Goal: Task Accomplishment & Management: Manage account settings

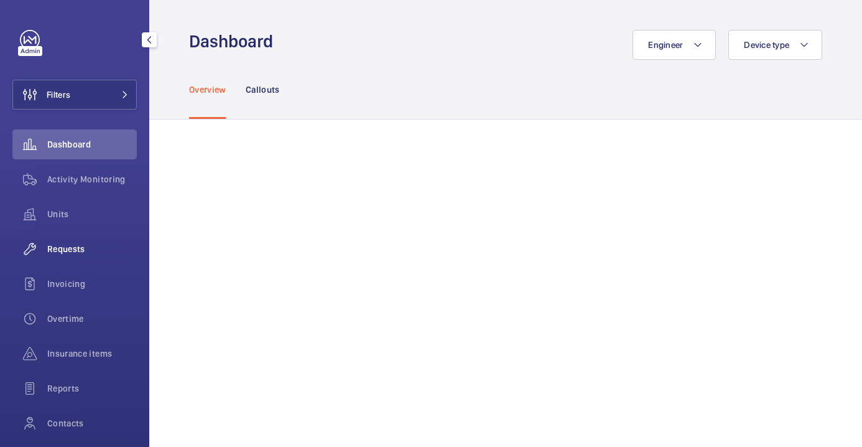
scroll to position [86, 0]
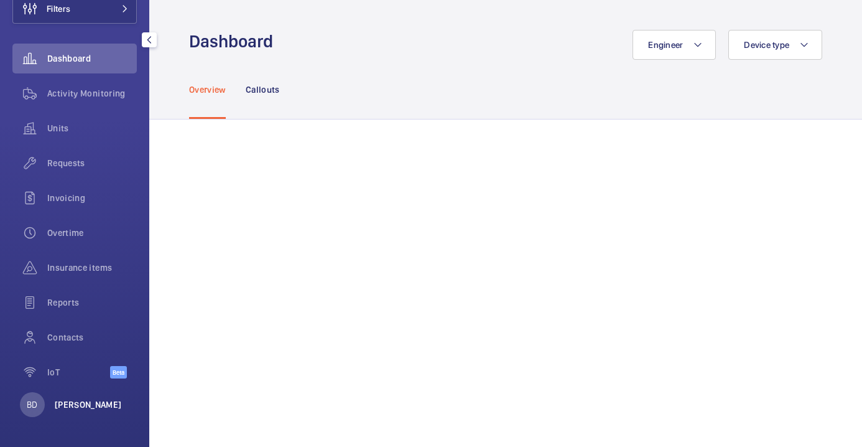
click at [81, 403] on p "[PERSON_NAME]" at bounding box center [88, 404] width 67 height 12
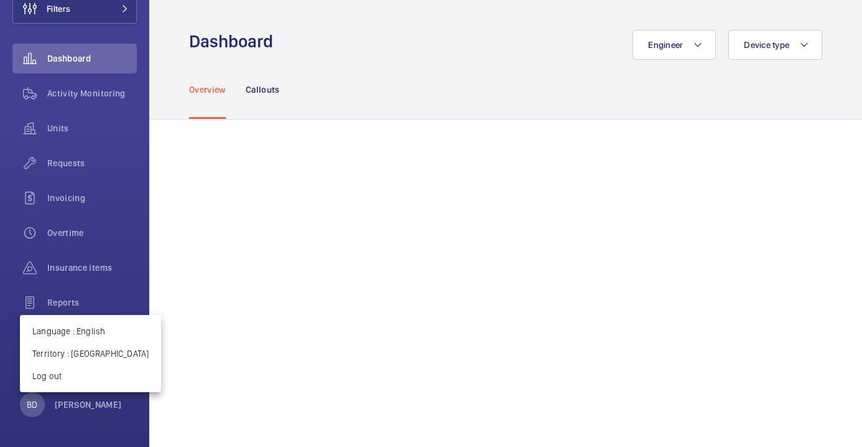
click at [88, 107] on div at bounding box center [431, 223] width 862 height 447
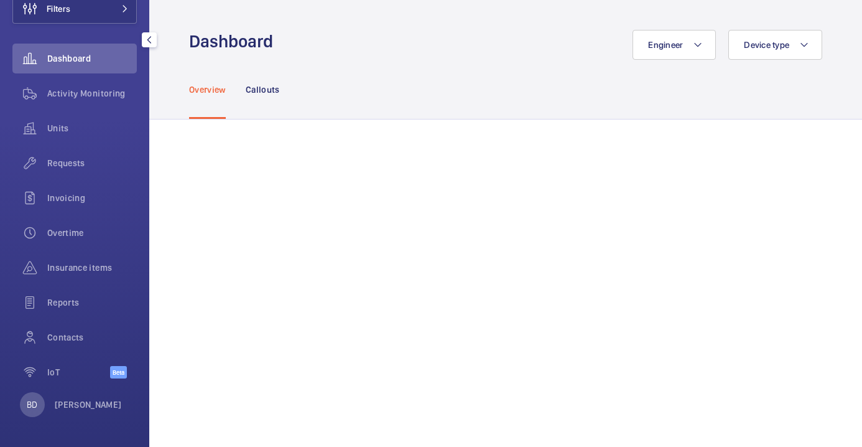
click at [87, 91] on span "Activity Monitoring" at bounding box center [92, 93] width 90 height 12
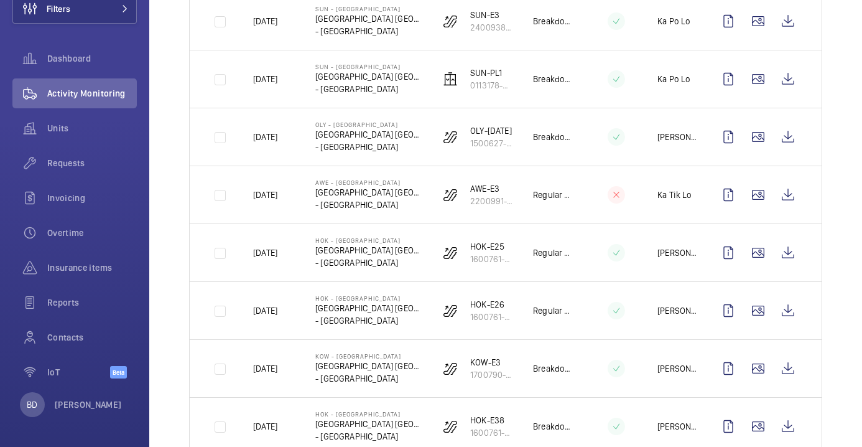
scroll to position [1198, 0]
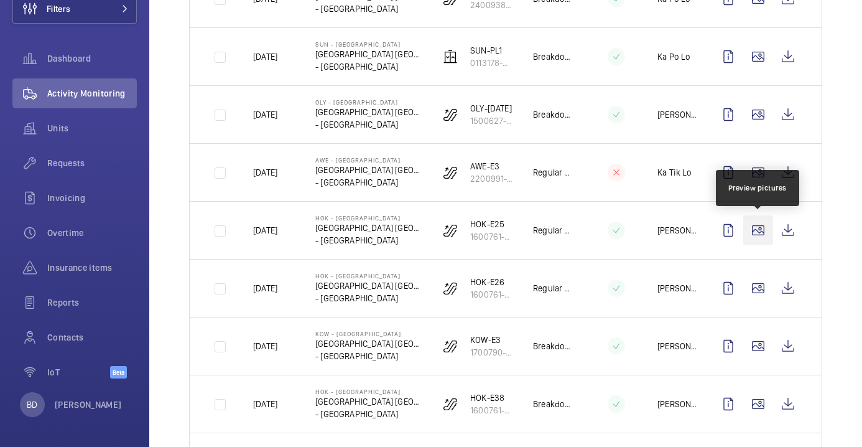
click at [754, 235] on wm-front-icon-button at bounding box center [758, 230] width 30 height 30
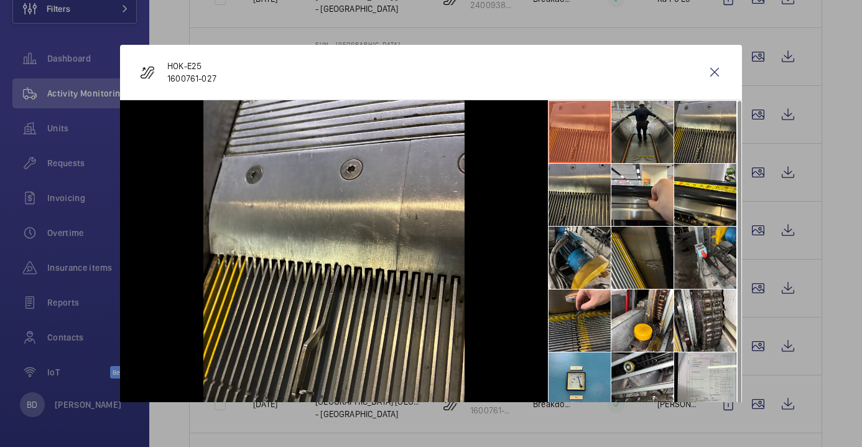
click at [626, 138] on li at bounding box center [643, 132] width 62 height 62
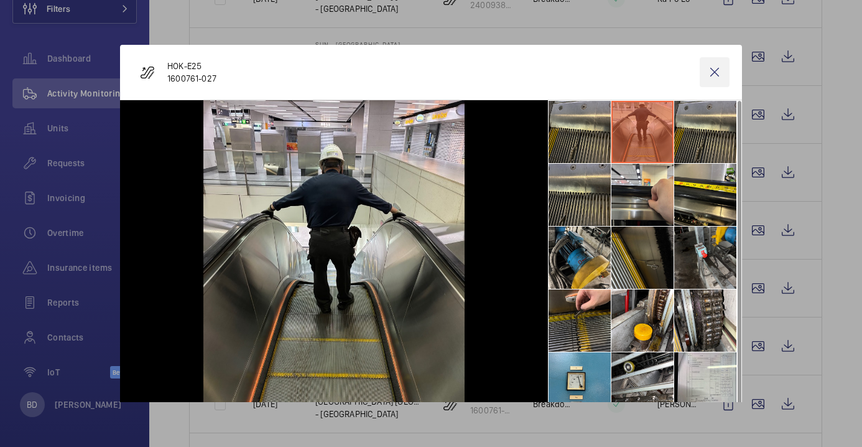
click at [715, 70] on wm-front-icon-button at bounding box center [715, 72] width 30 height 30
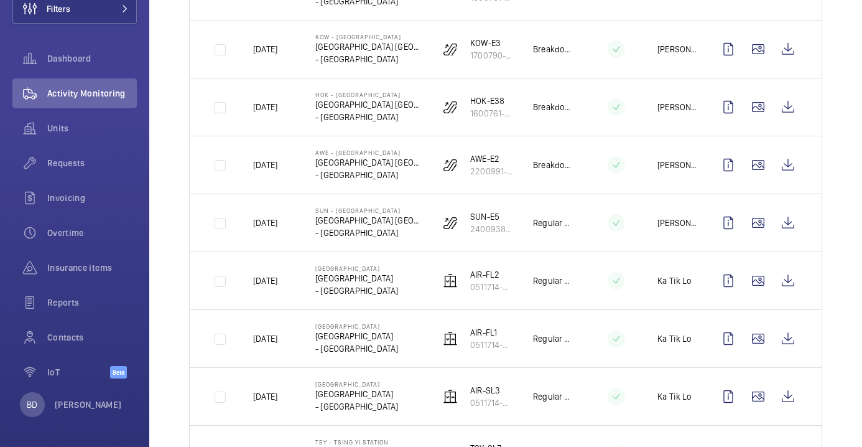
scroll to position [1562, 0]
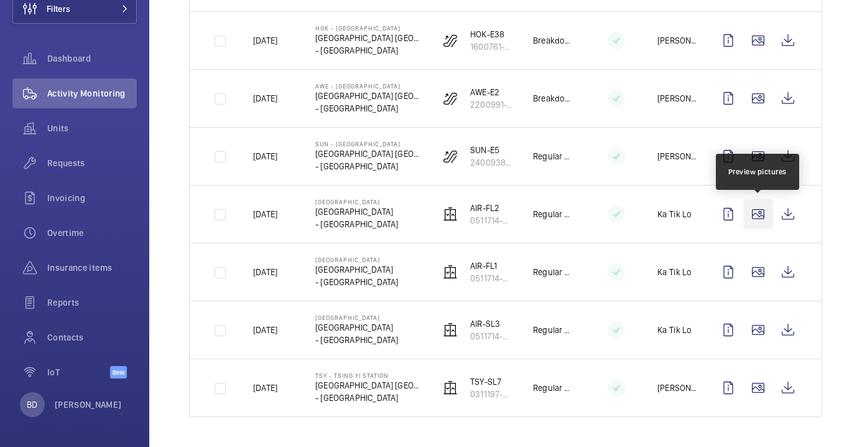
click at [759, 214] on wm-front-icon-button at bounding box center [758, 214] width 30 height 30
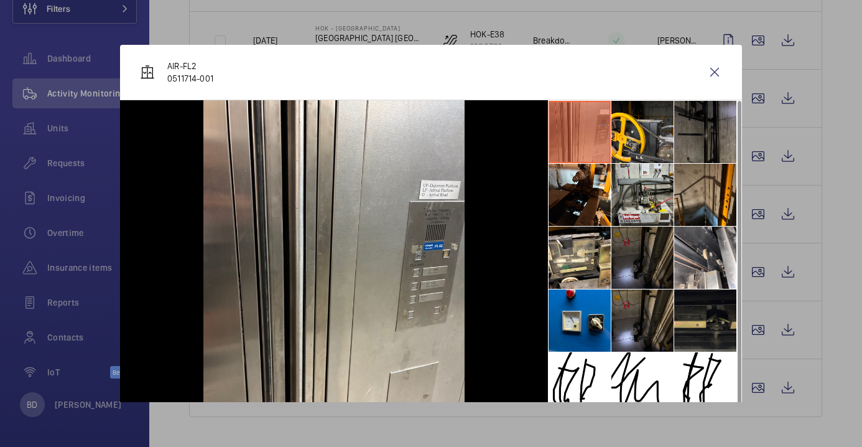
scroll to position [29, 0]
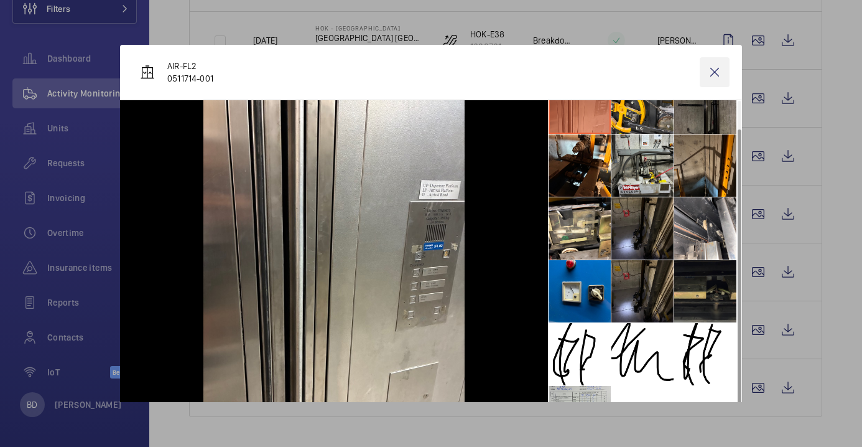
click at [715, 71] on wm-front-icon-button at bounding box center [715, 72] width 30 height 30
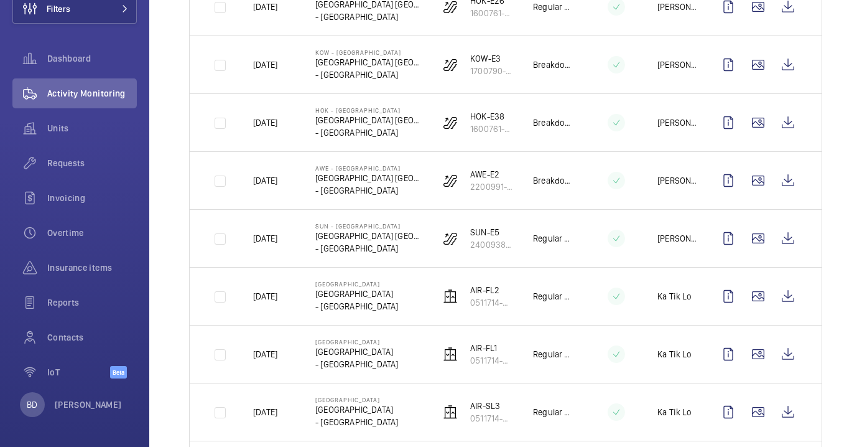
scroll to position [1478, 0]
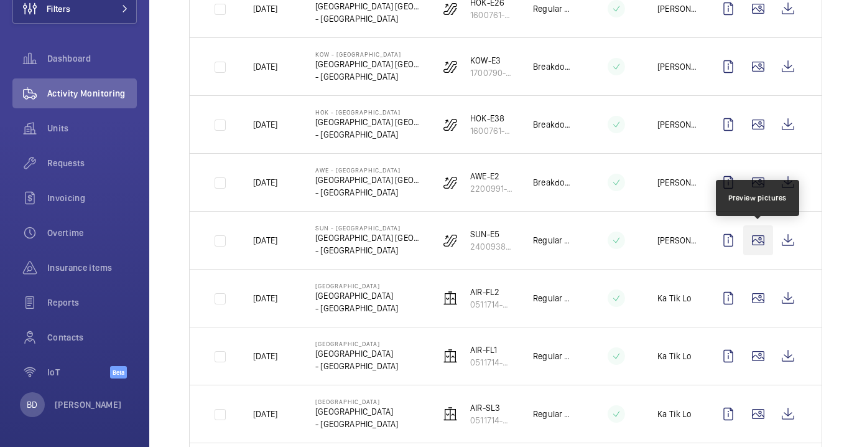
click at [757, 241] on wm-front-icon-button at bounding box center [758, 240] width 30 height 30
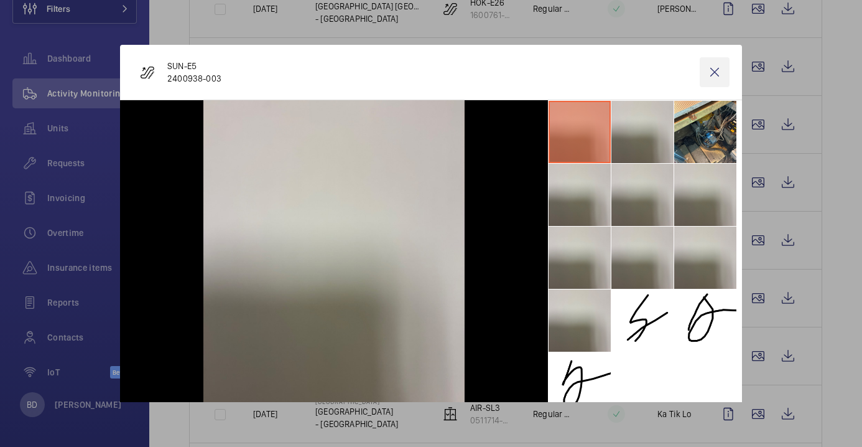
click at [711, 70] on wm-front-icon-button at bounding box center [715, 72] width 30 height 30
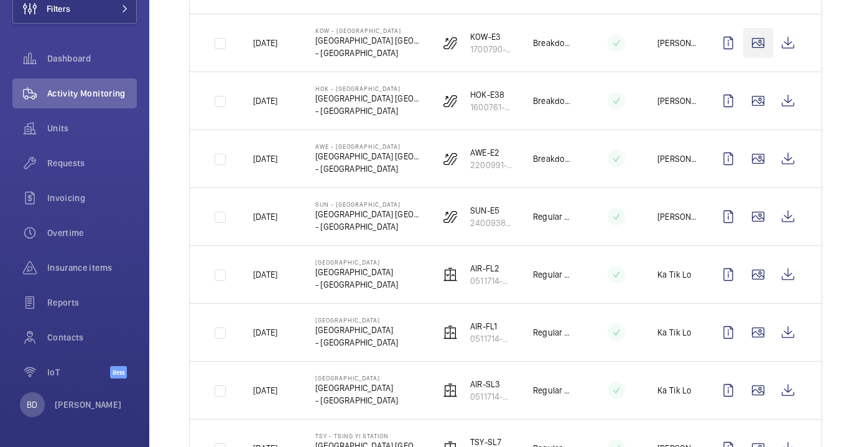
scroll to position [1562, 0]
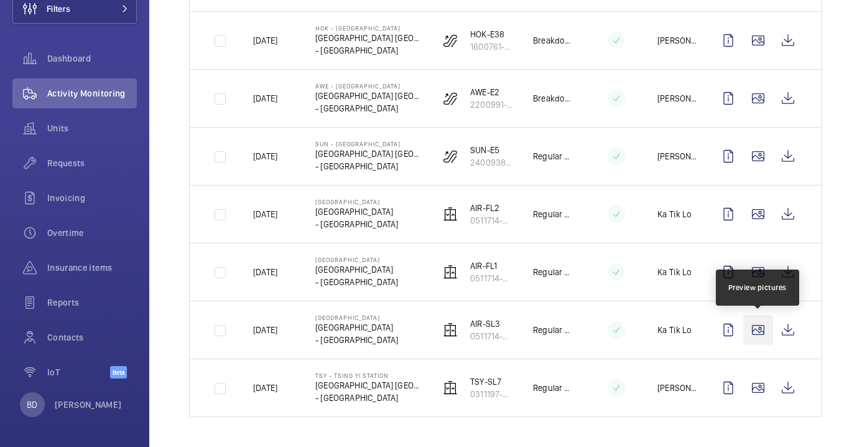
click at [757, 326] on wm-front-icon-button at bounding box center [758, 330] width 30 height 30
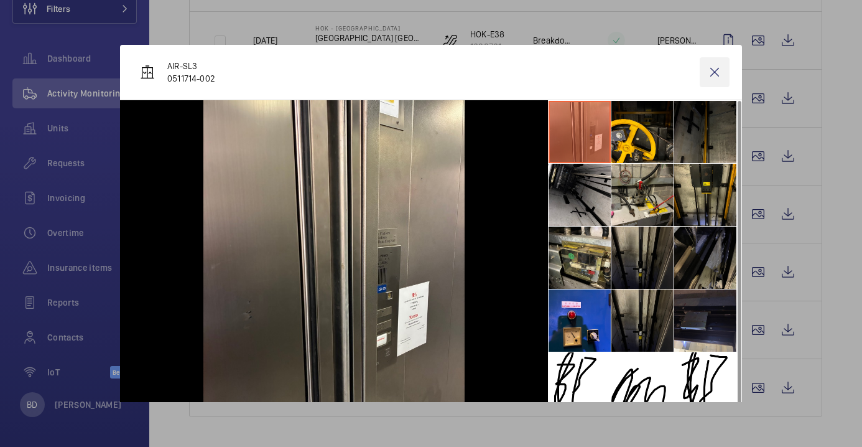
click at [714, 70] on wm-front-icon-button at bounding box center [715, 72] width 30 height 30
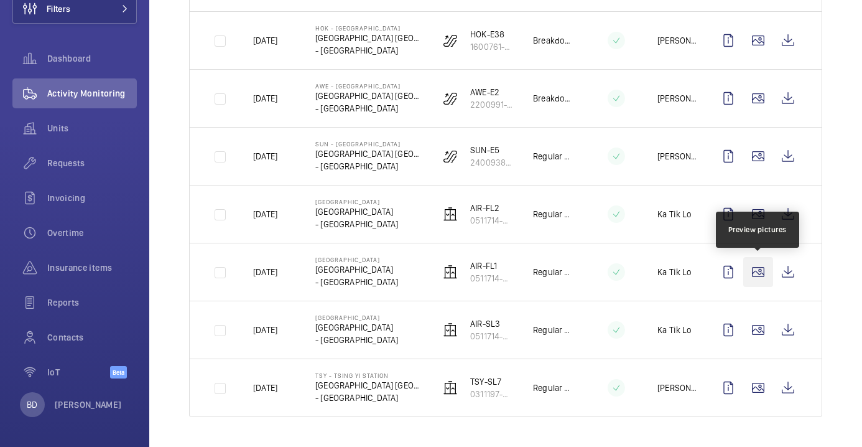
click at [763, 266] on wm-front-icon-button at bounding box center [758, 272] width 30 height 30
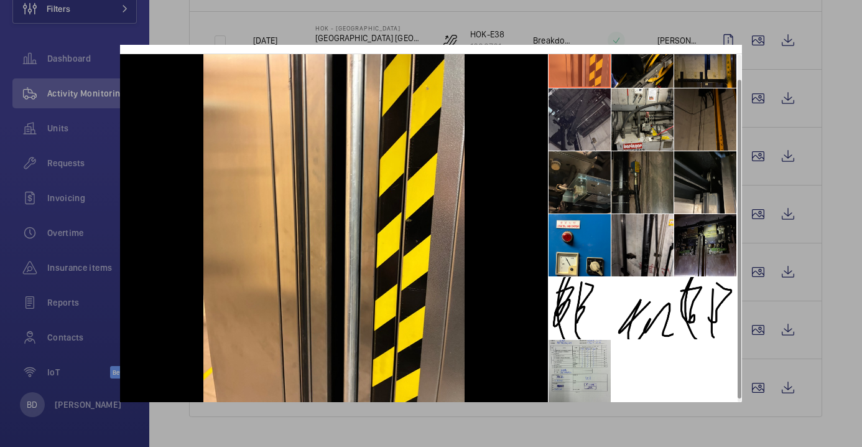
scroll to position [0, 0]
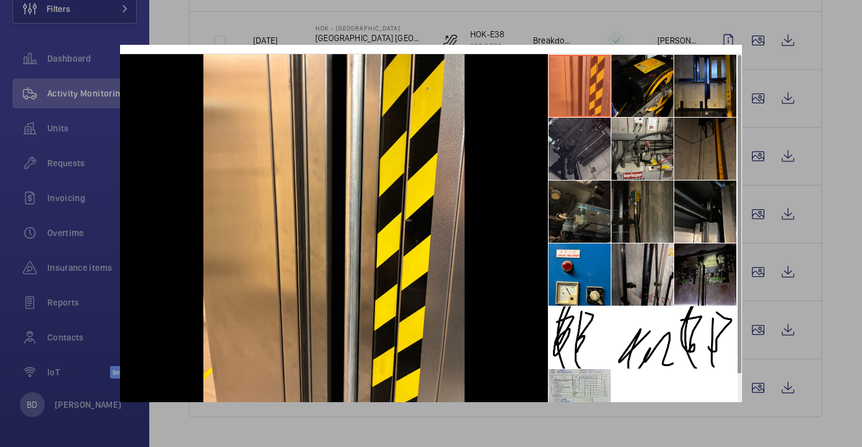
click at [853, 205] on div at bounding box center [431, 223] width 862 height 447
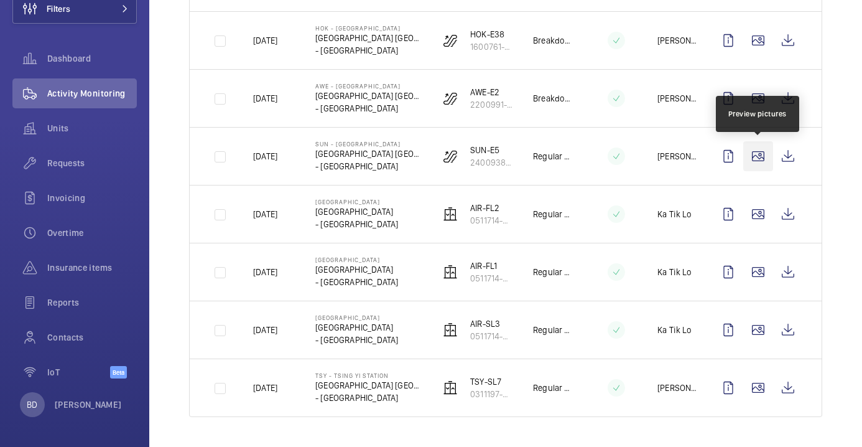
click at [757, 162] on wm-front-icon-button at bounding box center [758, 156] width 30 height 30
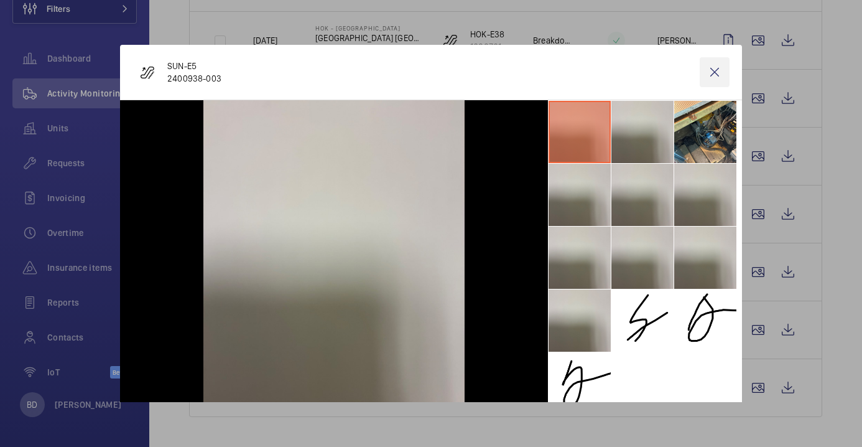
click at [719, 74] on wm-front-icon-button at bounding box center [715, 72] width 30 height 30
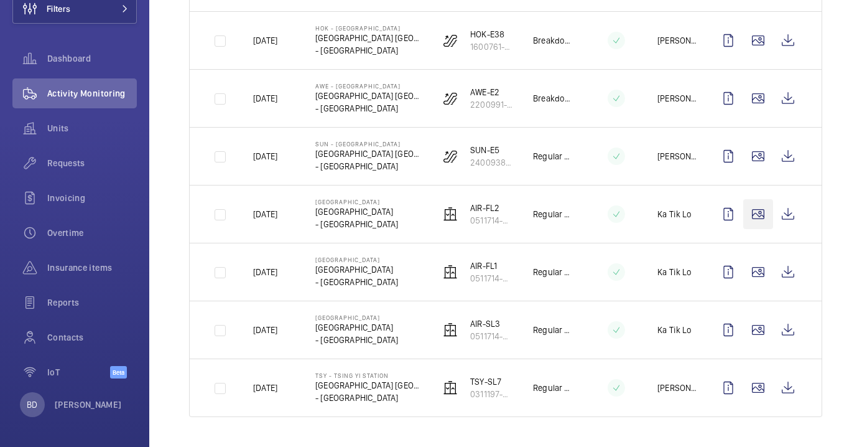
click at [758, 213] on wm-front-icon-button at bounding box center [758, 214] width 30 height 30
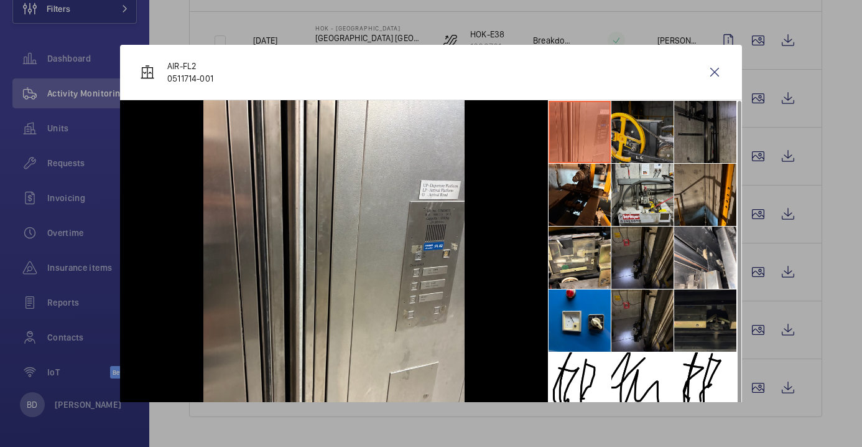
click at [641, 129] on li at bounding box center [643, 132] width 62 height 62
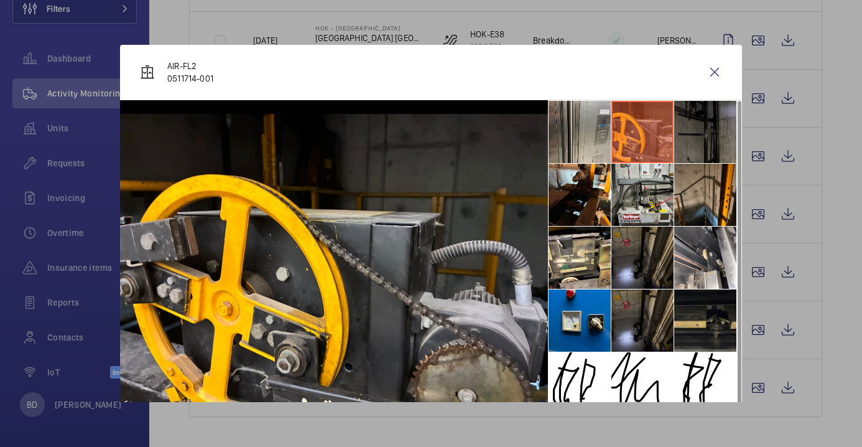
click at [687, 132] on li at bounding box center [705, 132] width 62 height 62
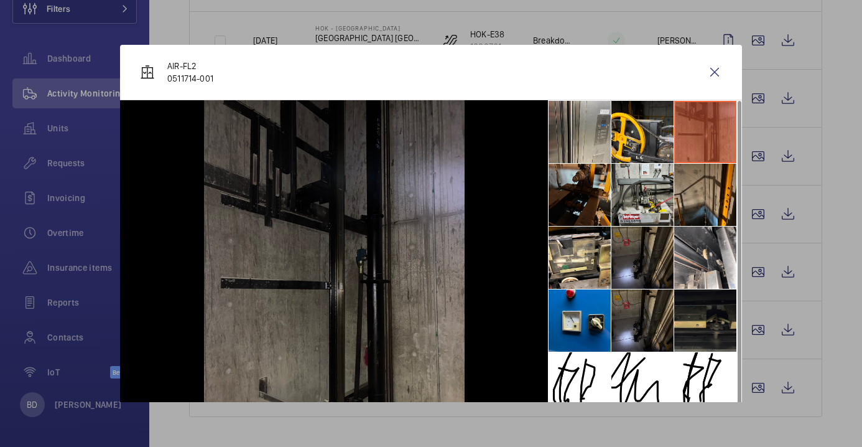
click at [608, 185] on li at bounding box center [580, 195] width 62 height 62
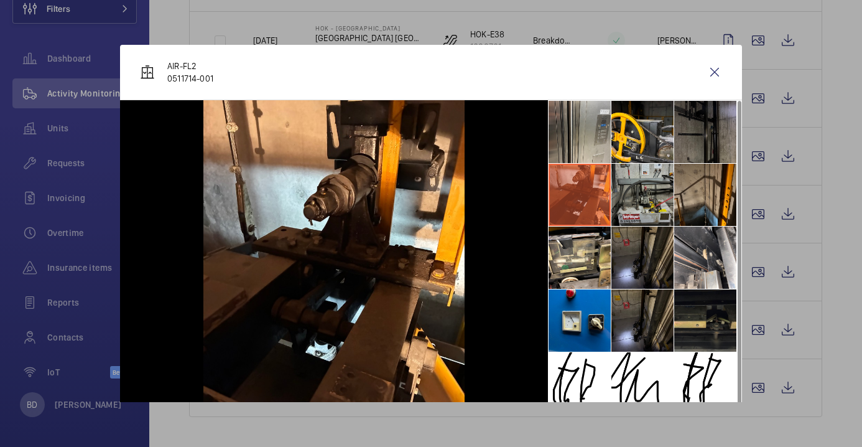
click at [635, 189] on li at bounding box center [643, 195] width 62 height 62
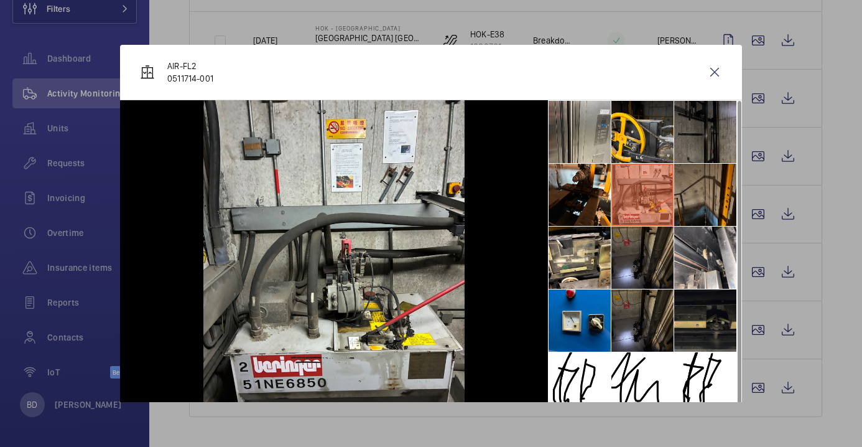
click at [694, 190] on li at bounding box center [705, 195] width 62 height 62
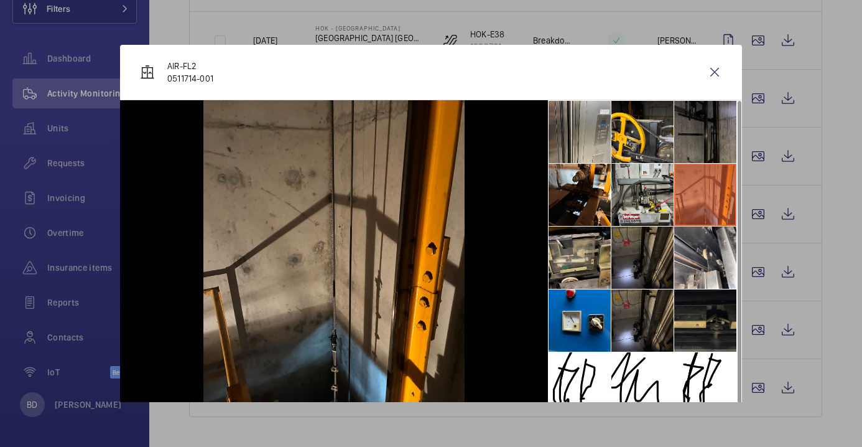
click at [592, 250] on li at bounding box center [580, 257] width 62 height 62
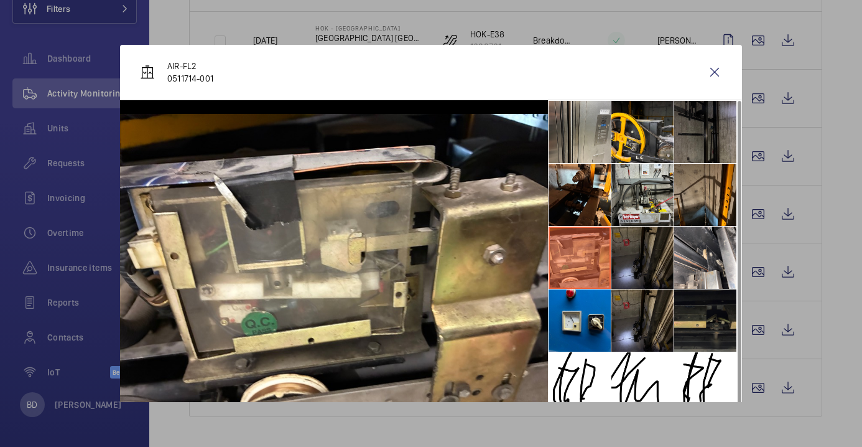
click at [643, 252] on li at bounding box center [643, 257] width 62 height 62
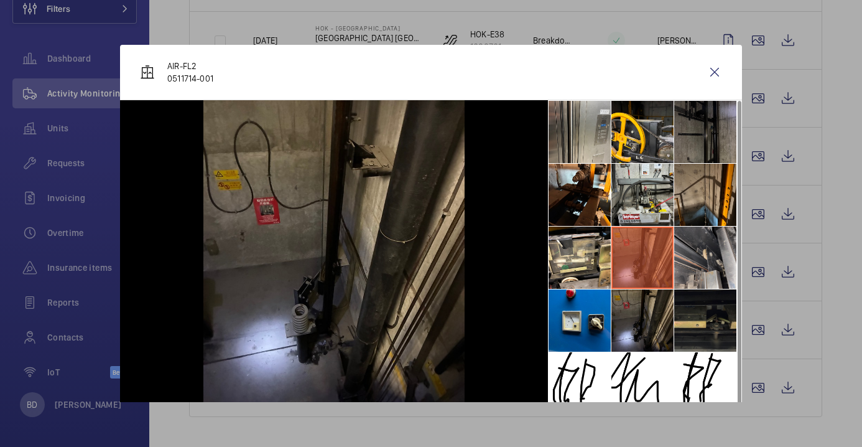
click at [689, 256] on li at bounding box center [705, 257] width 62 height 62
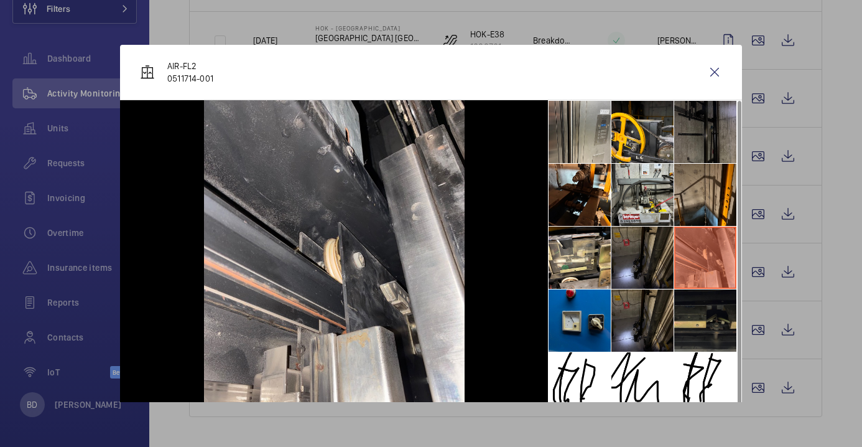
click at [597, 317] on li at bounding box center [580, 320] width 62 height 62
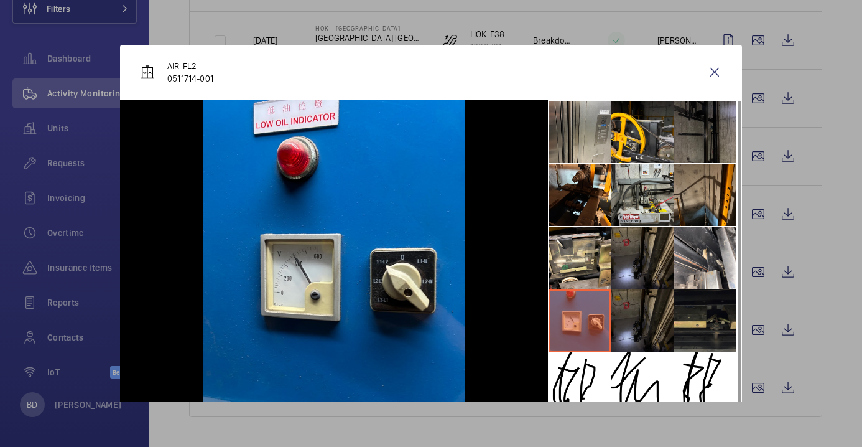
click at [647, 319] on li at bounding box center [643, 320] width 62 height 62
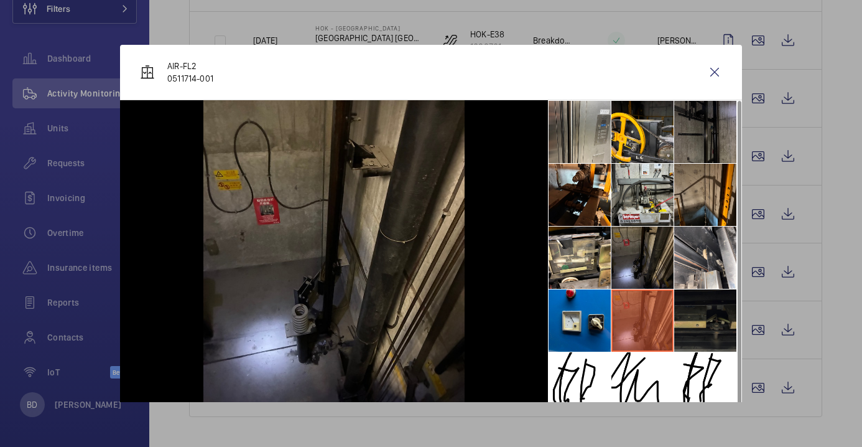
click at [693, 319] on li at bounding box center [705, 320] width 62 height 62
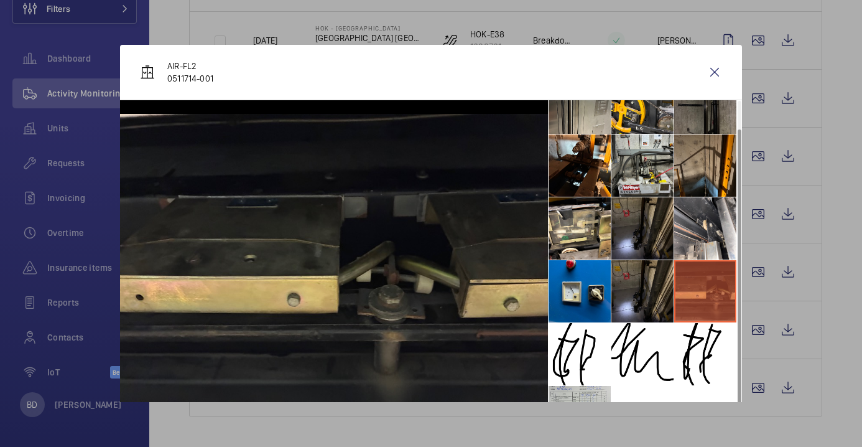
scroll to position [29, 0]
click at [715, 73] on wm-front-icon-button at bounding box center [715, 72] width 30 height 30
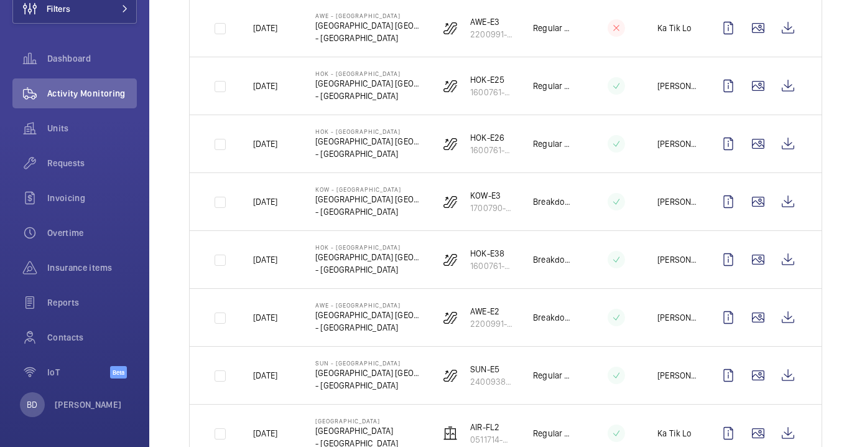
scroll to position [1294, 0]
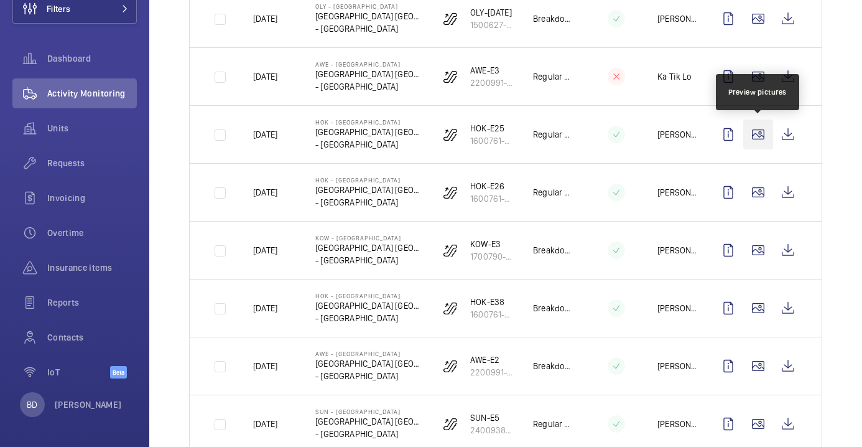
click at [763, 136] on wm-front-icon-button at bounding box center [758, 134] width 30 height 30
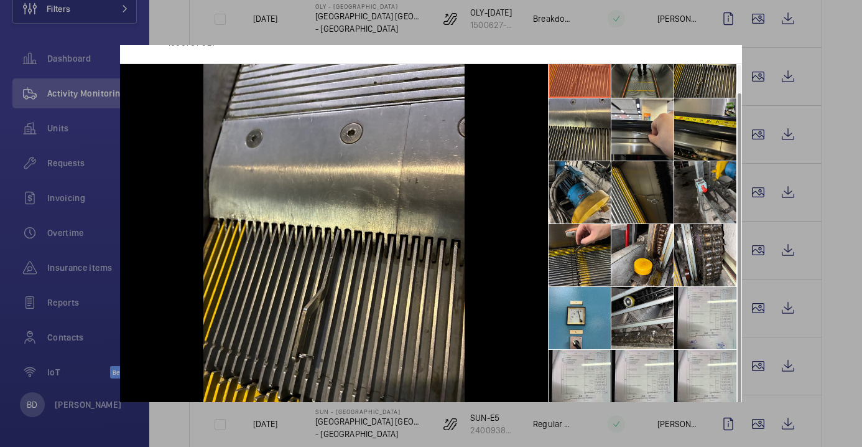
scroll to position [46, 0]
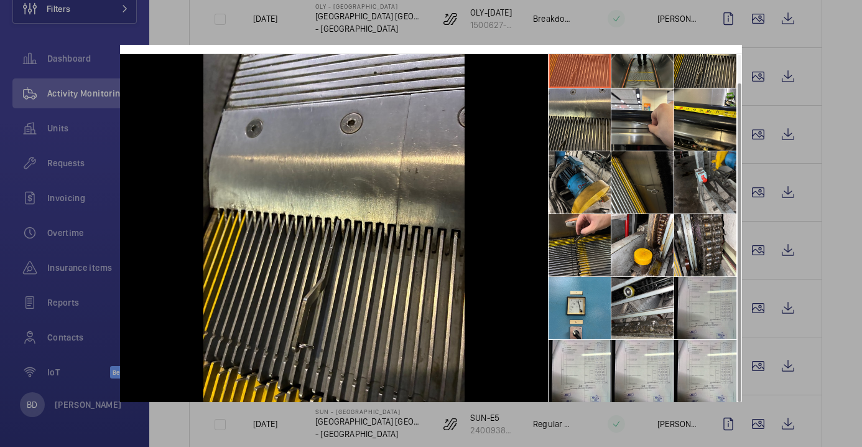
click at [706, 334] on li at bounding box center [705, 308] width 62 height 62
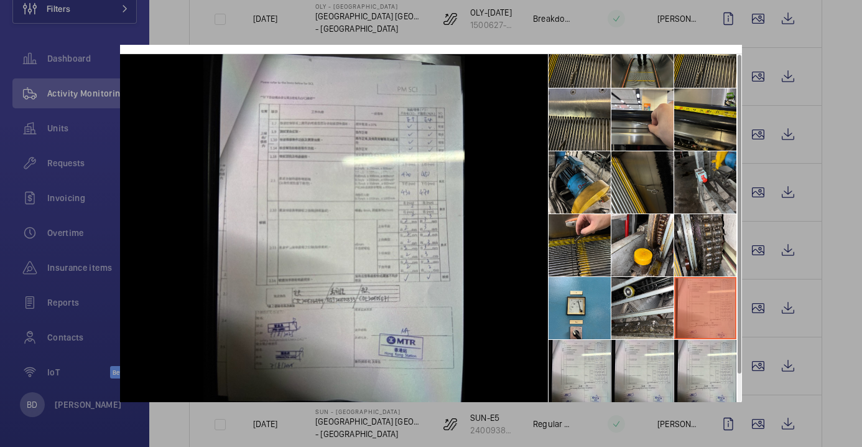
scroll to position [0, 0]
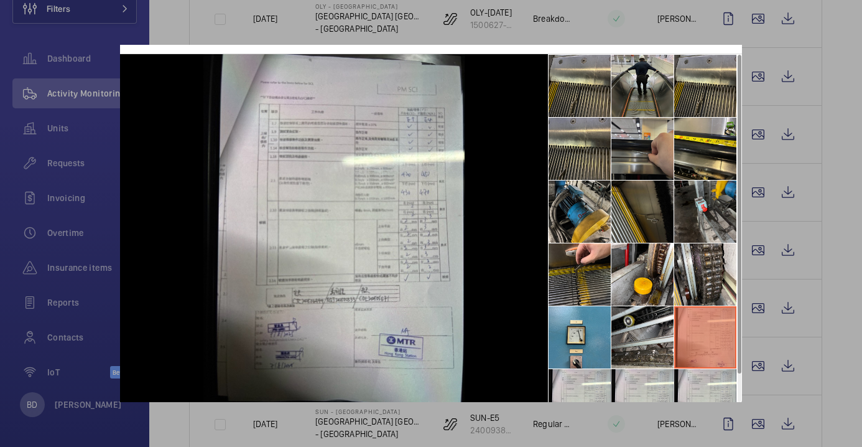
click at [626, 148] on li at bounding box center [643, 149] width 62 height 62
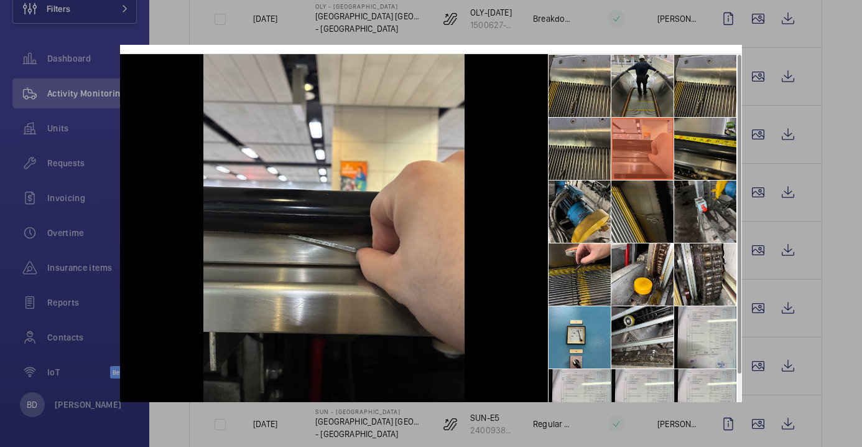
click at [693, 143] on li at bounding box center [705, 149] width 62 height 62
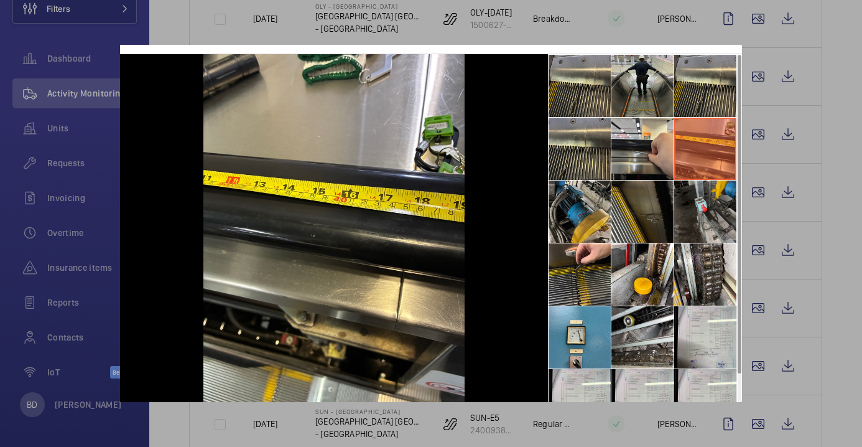
click at [844, 133] on div at bounding box center [431, 223] width 862 height 447
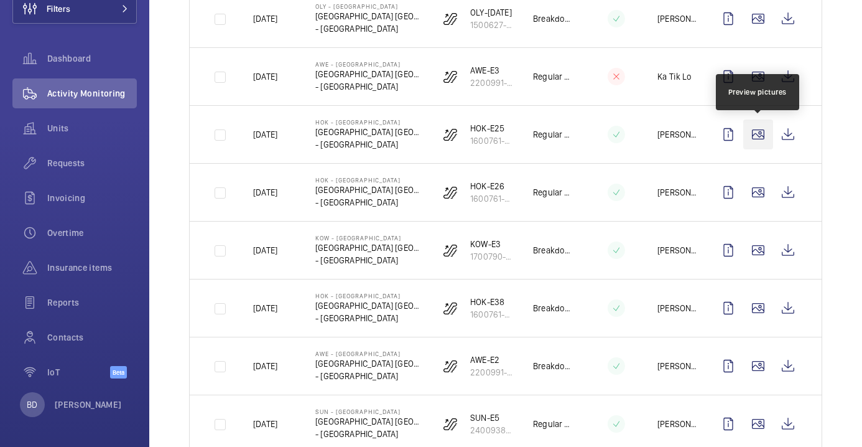
click at [750, 133] on wm-front-icon-button at bounding box center [758, 134] width 30 height 30
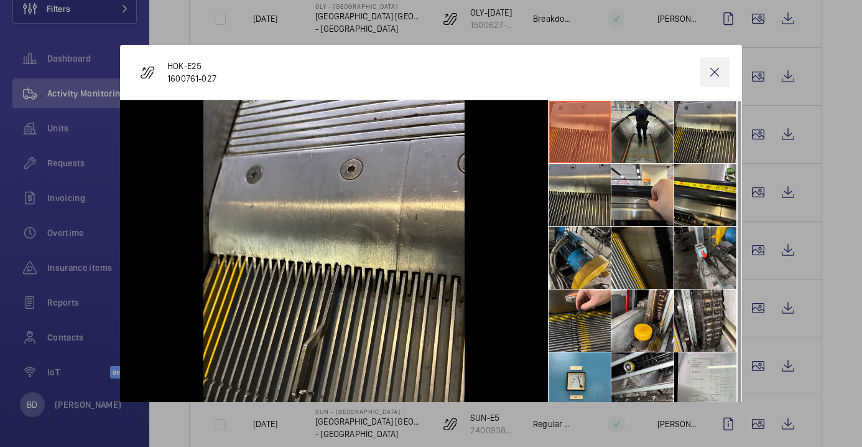
click at [715, 67] on wm-front-icon-button at bounding box center [715, 72] width 30 height 30
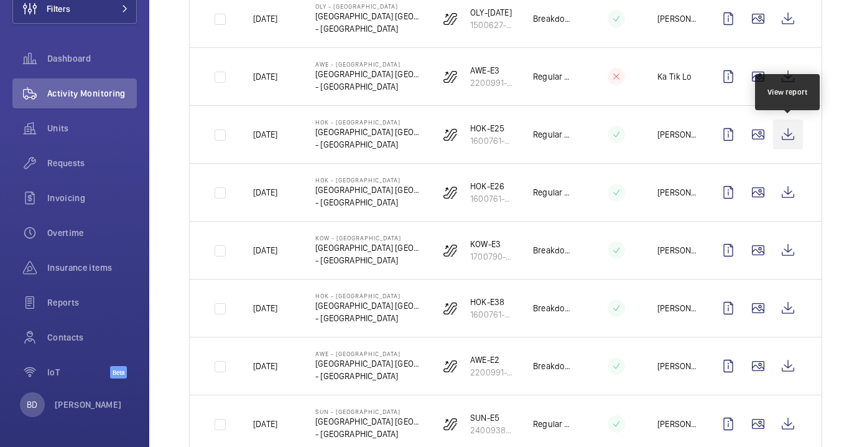
click at [790, 136] on wm-front-icon-button at bounding box center [788, 134] width 30 height 30
click at [85, 395] on div "BD Benoit DUPONT" at bounding box center [71, 404] width 102 height 25
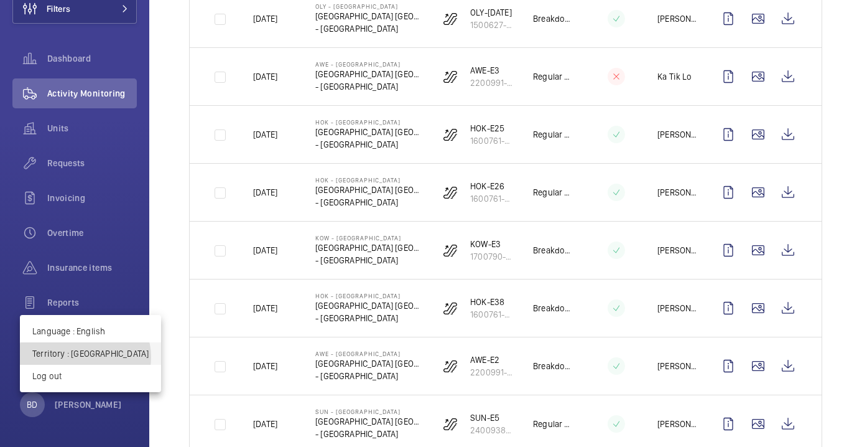
click at [85, 356] on p "Territory : Hong Kong" at bounding box center [90, 353] width 116 height 12
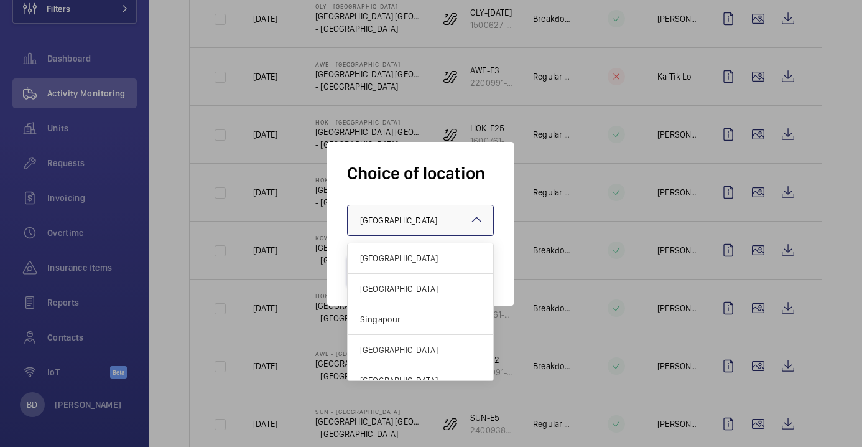
click at [388, 210] on div at bounding box center [421, 220] width 146 height 30
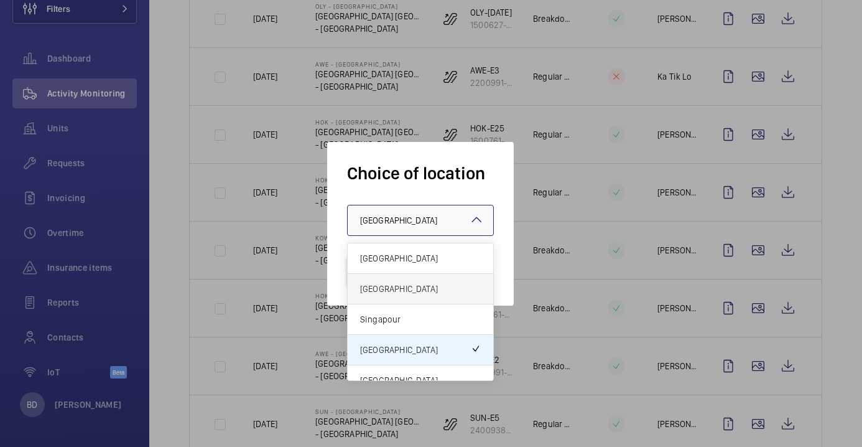
click at [385, 289] on span "[GEOGRAPHIC_DATA]" at bounding box center [420, 288] width 121 height 12
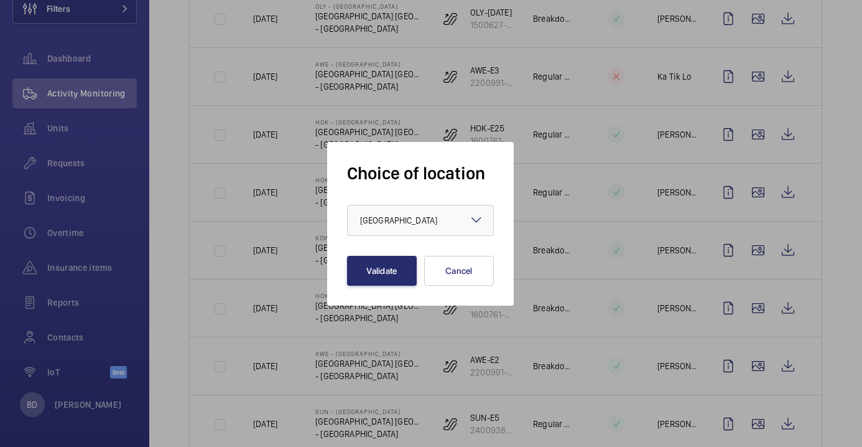
click at [385, 289] on div "Choice of location × United Kingdom × Validate Cancel" at bounding box center [420, 224] width 187 height 164
click at [385, 275] on button "Validate" at bounding box center [382, 271] width 70 height 30
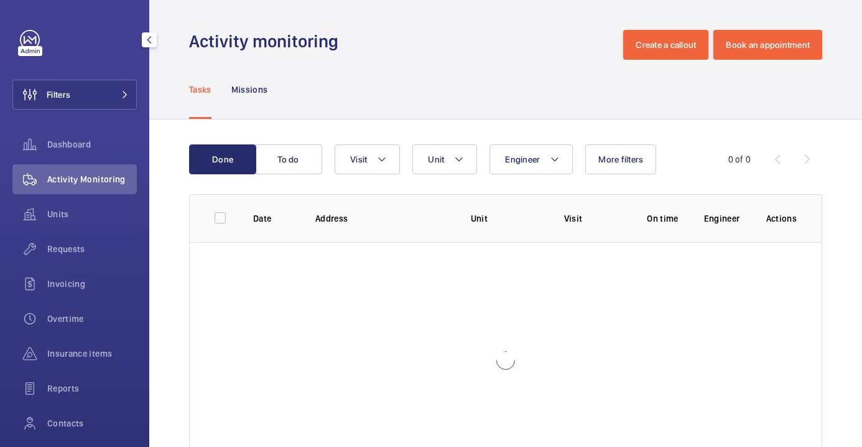
scroll to position [86, 0]
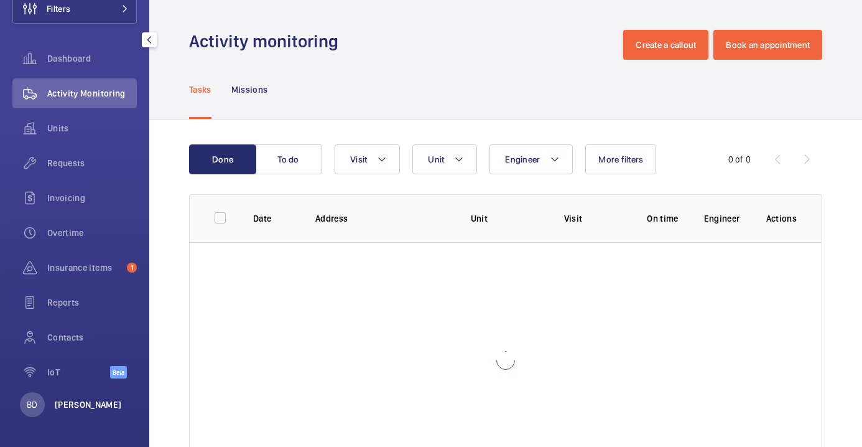
click at [99, 401] on p "[PERSON_NAME]" at bounding box center [88, 404] width 67 height 12
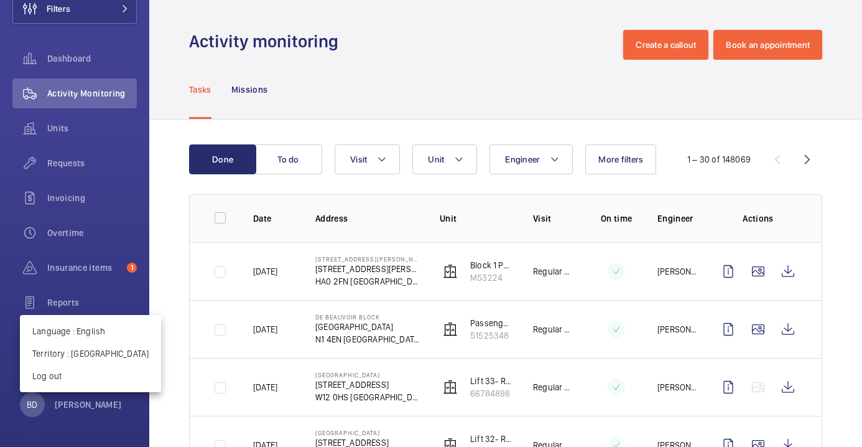
click at [425, 78] on div at bounding box center [431, 223] width 862 height 447
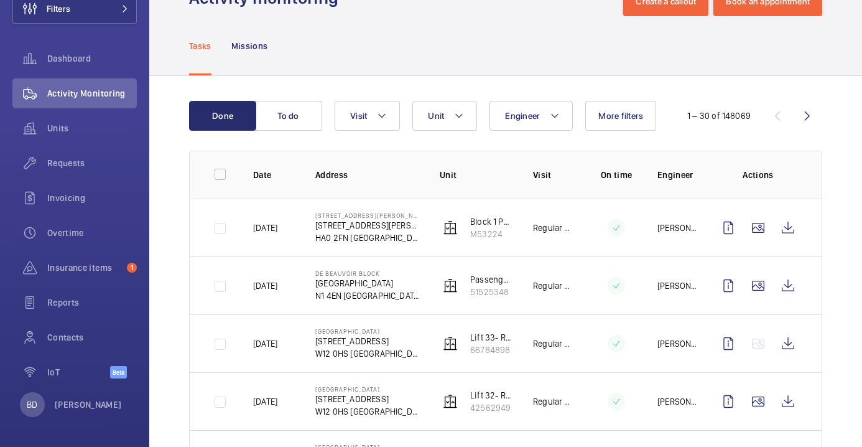
scroll to position [79, 0]
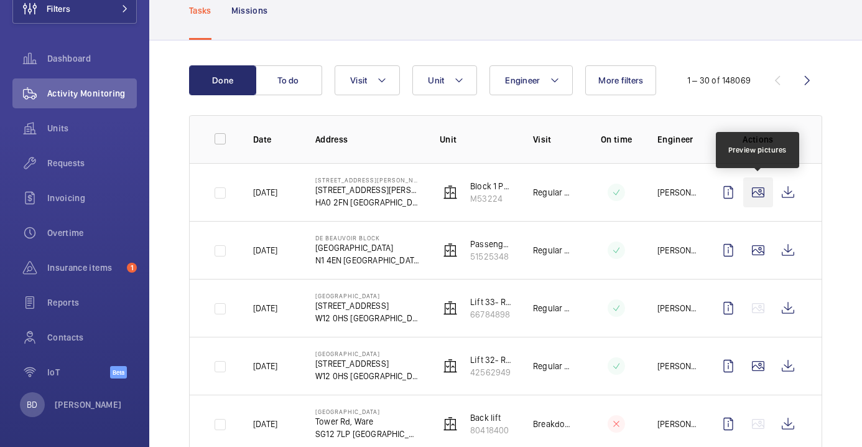
click at [758, 194] on wm-front-icon-button at bounding box center [758, 192] width 30 height 30
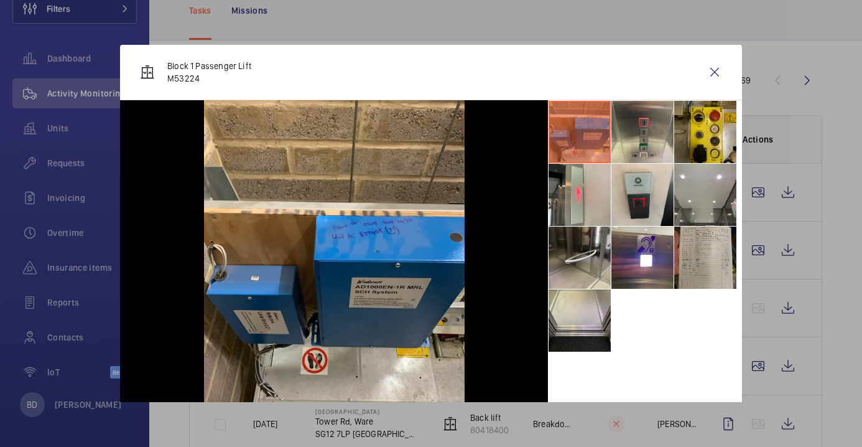
click at [697, 249] on li at bounding box center [705, 257] width 62 height 62
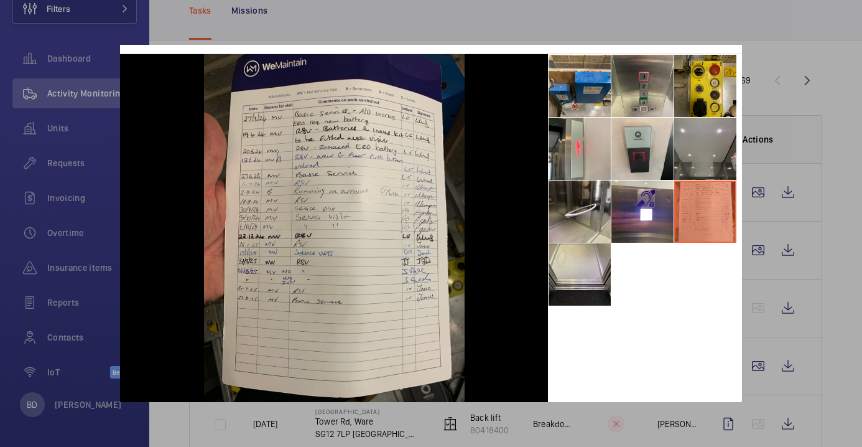
scroll to position [0, 0]
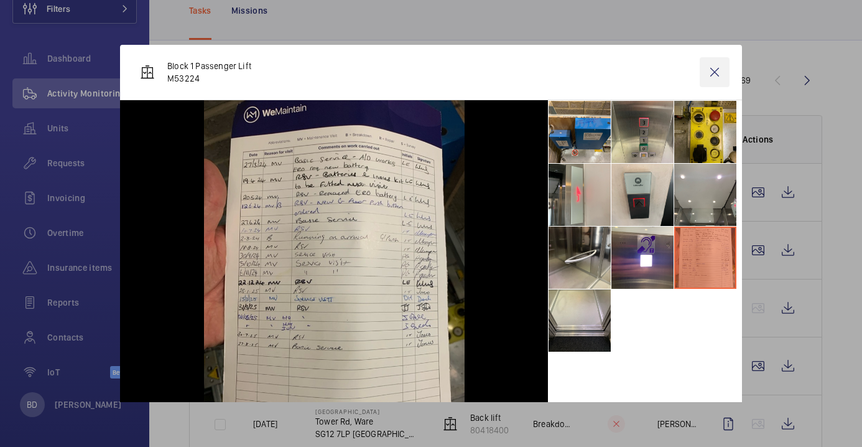
click at [716, 79] on wm-front-icon-button at bounding box center [715, 72] width 30 height 30
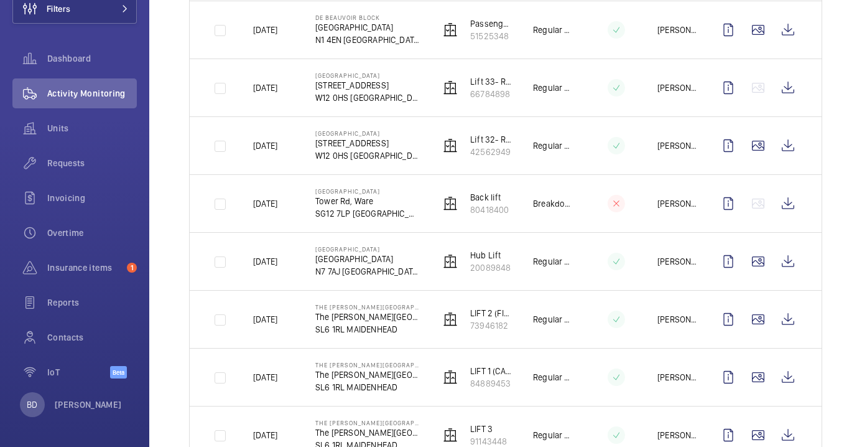
scroll to position [403, 0]
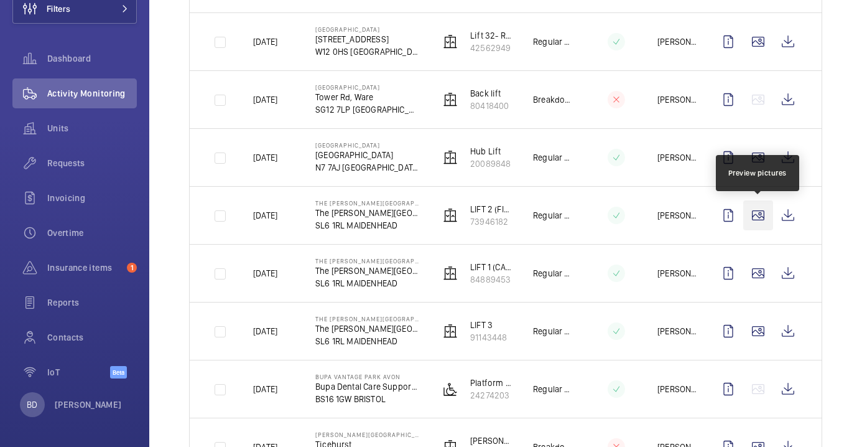
click at [752, 223] on wm-front-icon-button at bounding box center [758, 215] width 30 height 30
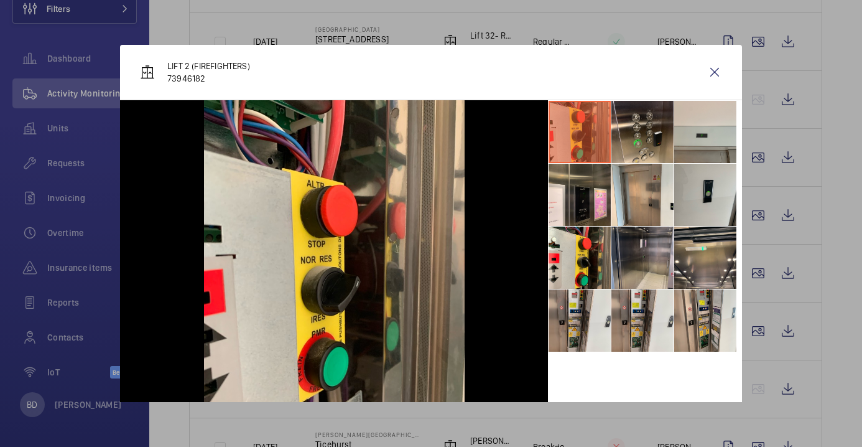
scroll to position [46, 0]
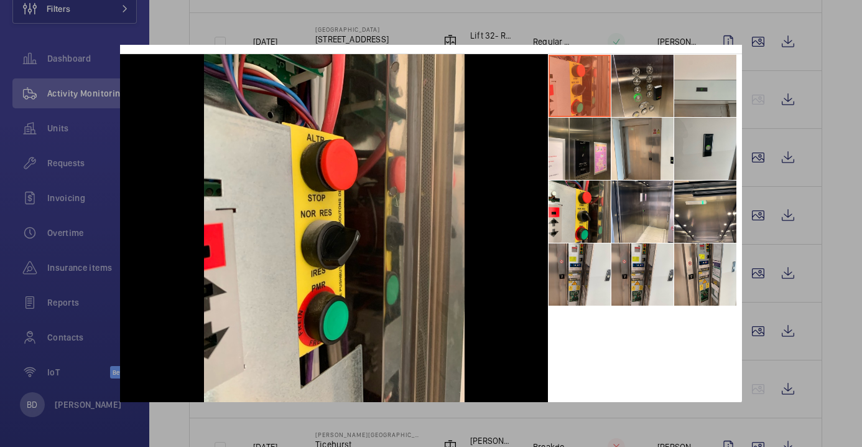
click at [851, 195] on div at bounding box center [431, 223] width 862 height 447
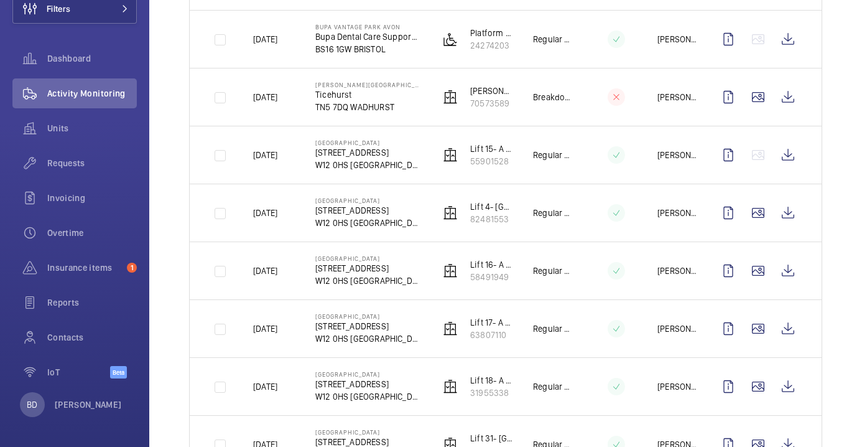
scroll to position [820, 0]
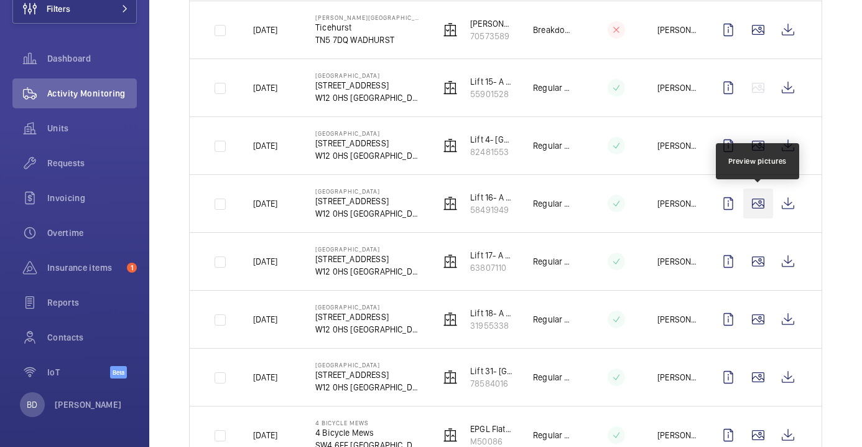
click at [755, 210] on wm-front-icon-button at bounding box center [758, 204] width 30 height 30
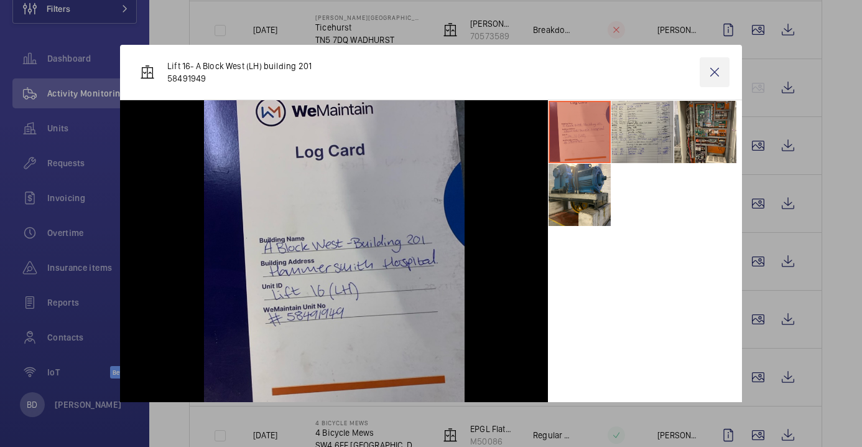
click at [718, 70] on wm-front-icon-button at bounding box center [715, 72] width 30 height 30
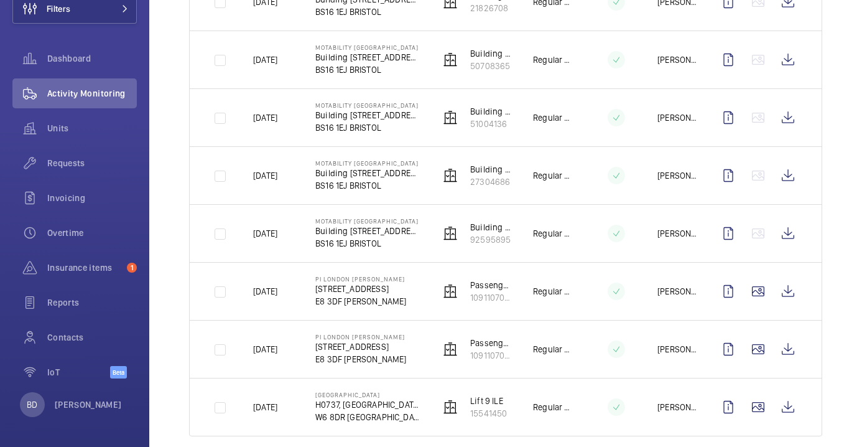
scroll to position [1562, 0]
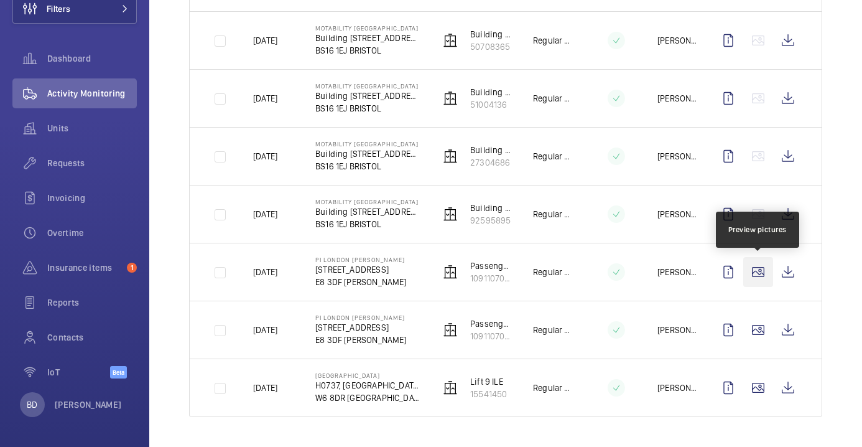
click at [757, 266] on wm-front-icon-button at bounding box center [758, 272] width 30 height 30
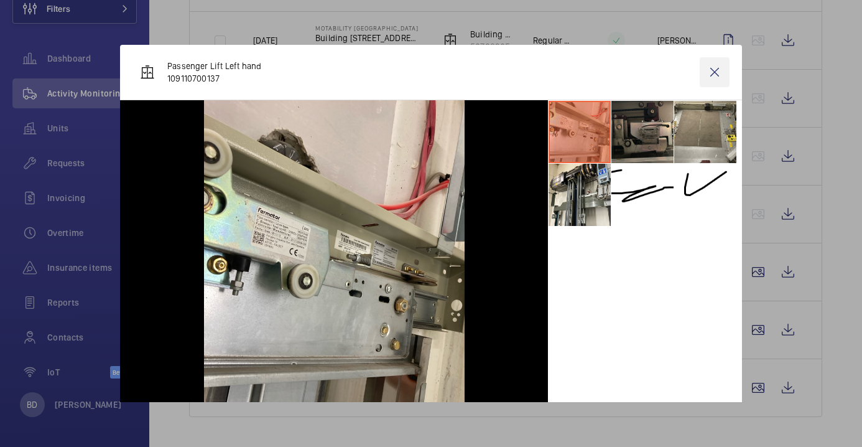
click at [714, 76] on wm-front-icon-button at bounding box center [715, 72] width 30 height 30
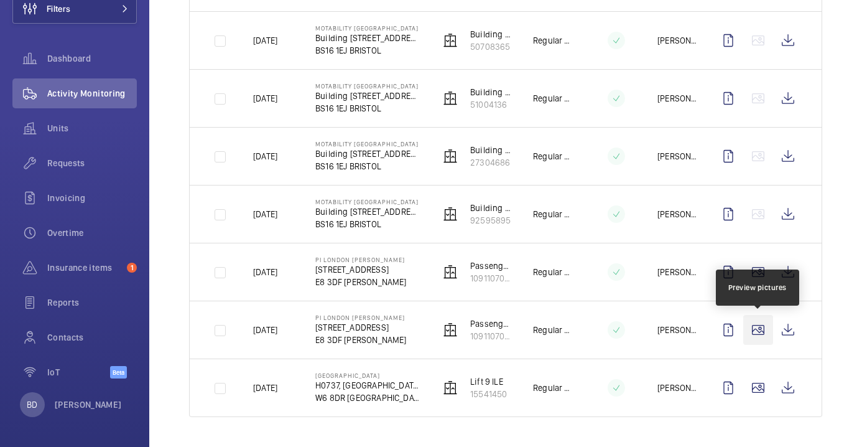
click at [766, 329] on wm-front-icon-button at bounding box center [758, 330] width 30 height 30
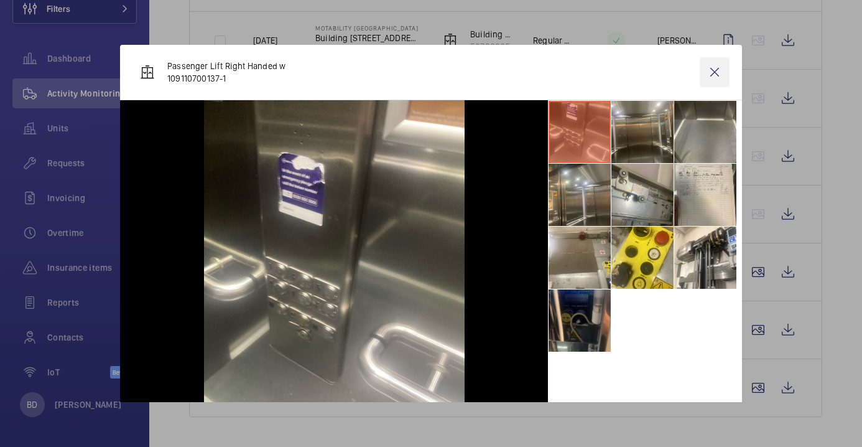
click at [712, 77] on wm-front-icon-button at bounding box center [715, 72] width 30 height 30
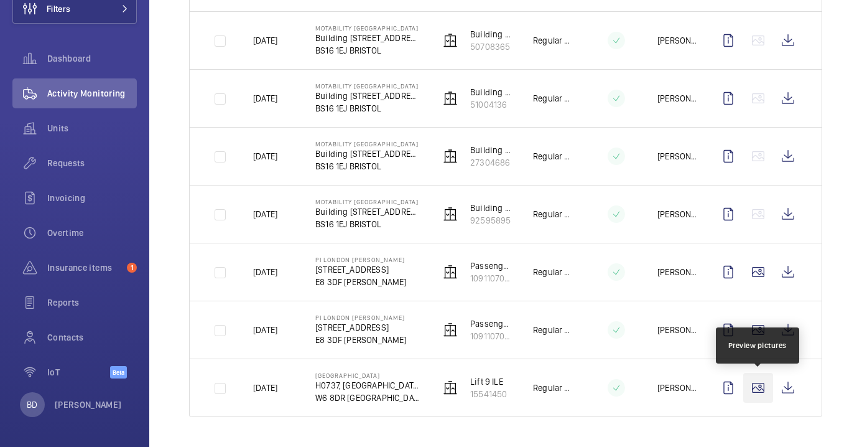
click at [762, 386] on wm-front-icon-button at bounding box center [758, 388] width 30 height 30
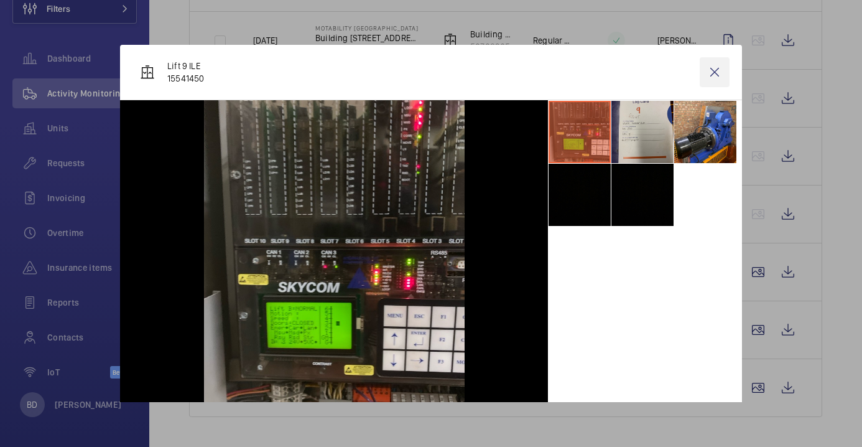
click at [712, 72] on wm-front-icon-button at bounding box center [715, 72] width 30 height 30
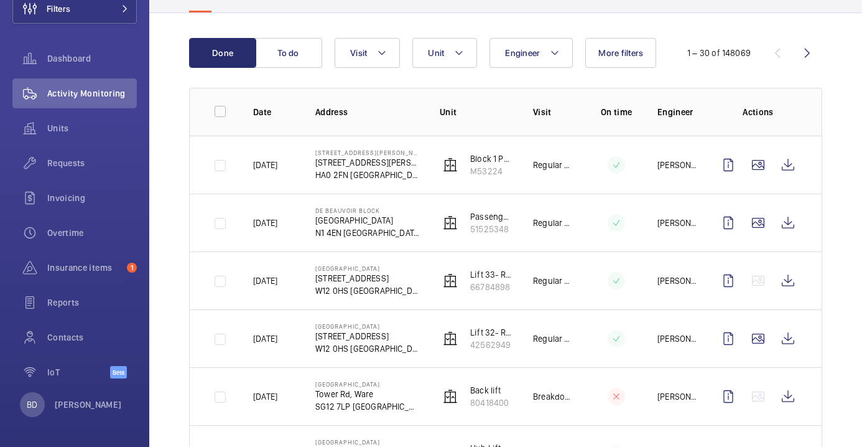
scroll to position [0, 0]
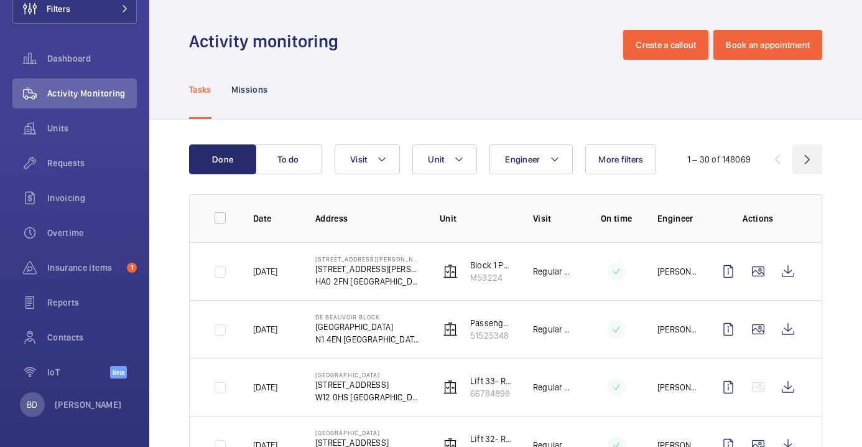
click at [807, 161] on wm-front-icon-button at bounding box center [808, 159] width 30 height 30
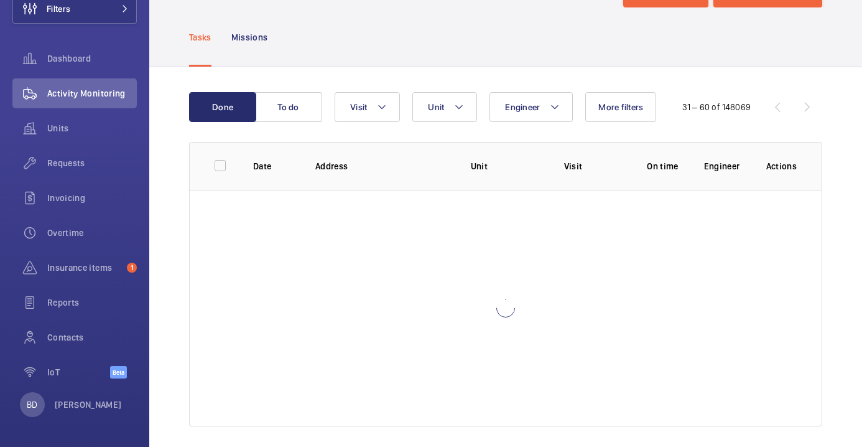
scroll to position [62, 0]
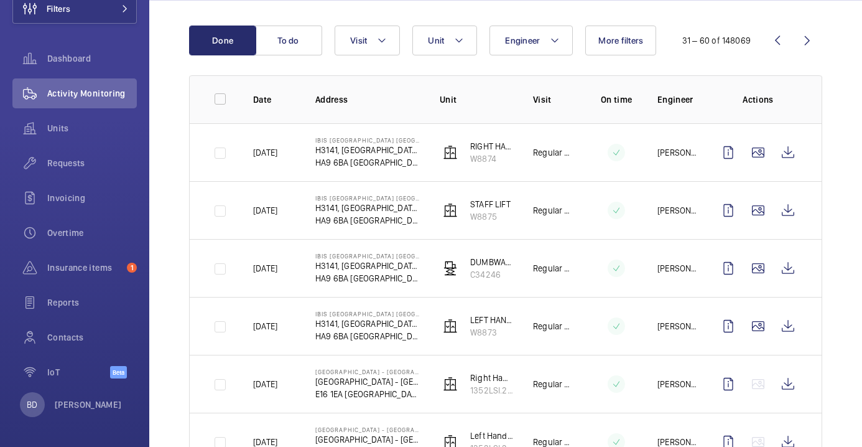
scroll to position [144, 0]
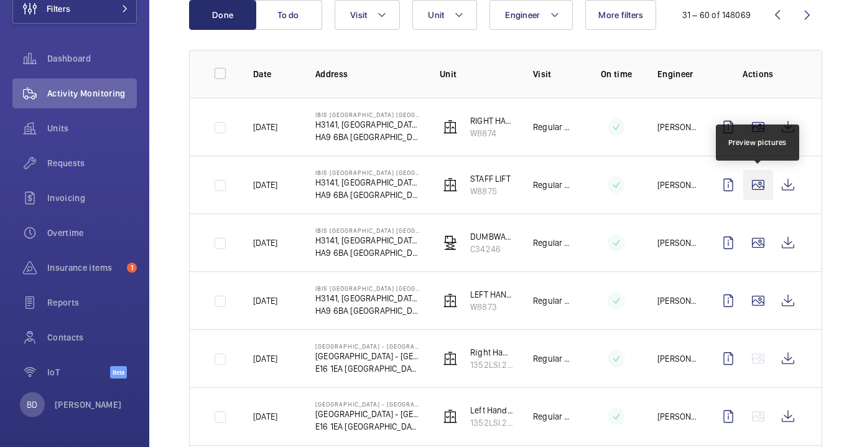
click at [755, 186] on wm-front-icon-button at bounding box center [758, 185] width 30 height 30
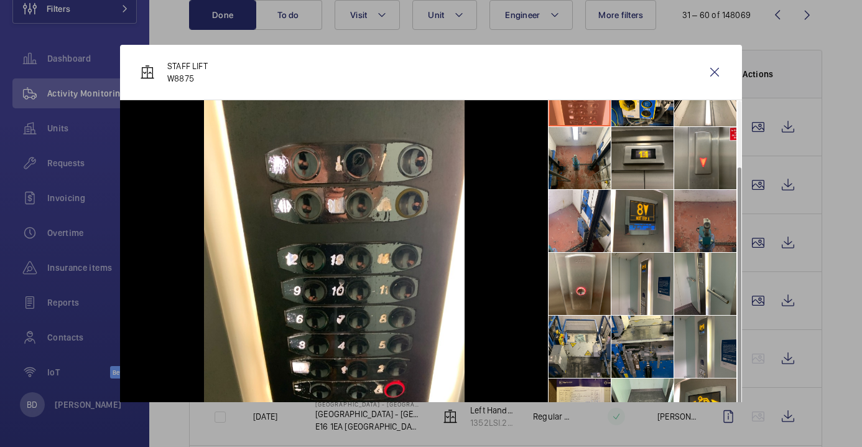
scroll to position [92, 0]
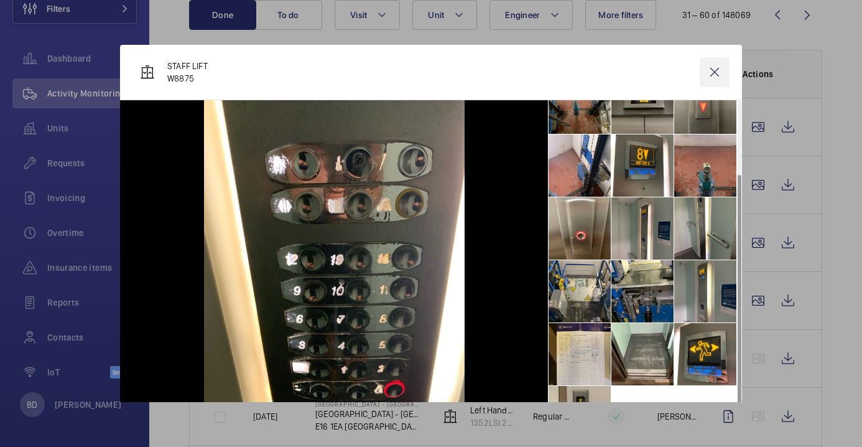
click at [716, 68] on wm-front-icon-button at bounding box center [715, 72] width 30 height 30
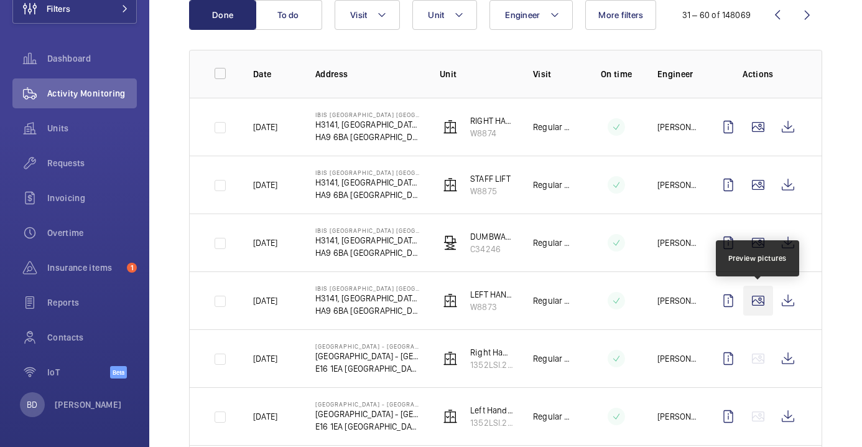
click at [761, 303] on wm-front-icon-button at bounding box center [758, 301] width 30 height 30
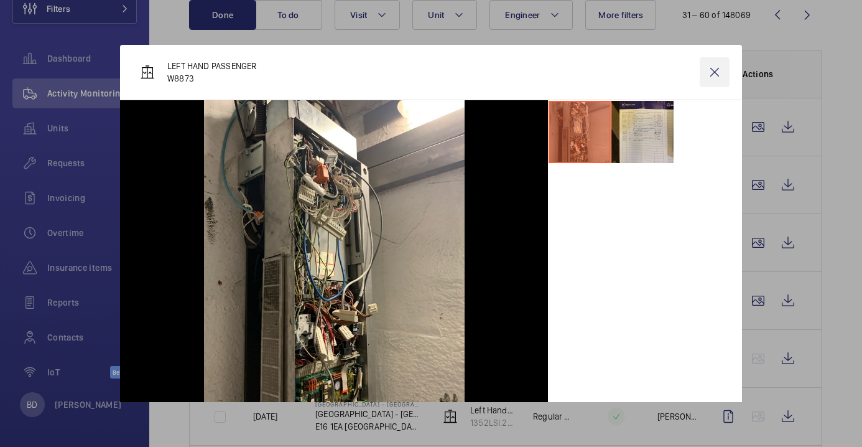
click at [715, 70] on wm-front-icon-button at bounding box center [715, 72] width 30 height 30
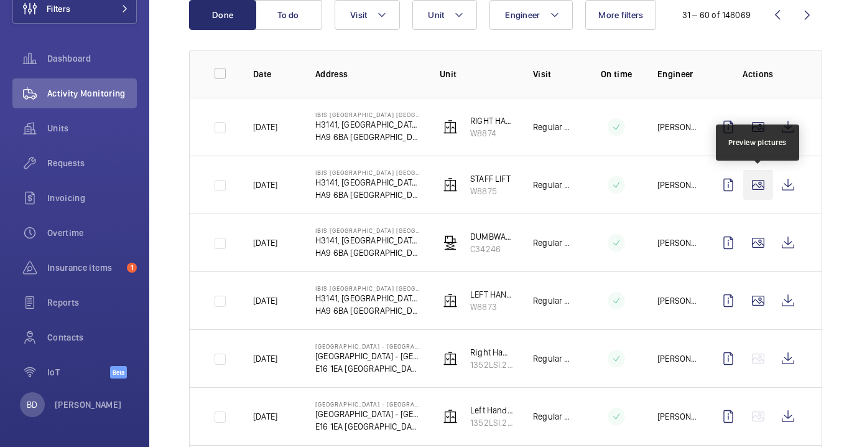
click at [763, 184] on wm-front-icon-button at bounding box center [758, 185] width 30 height 30
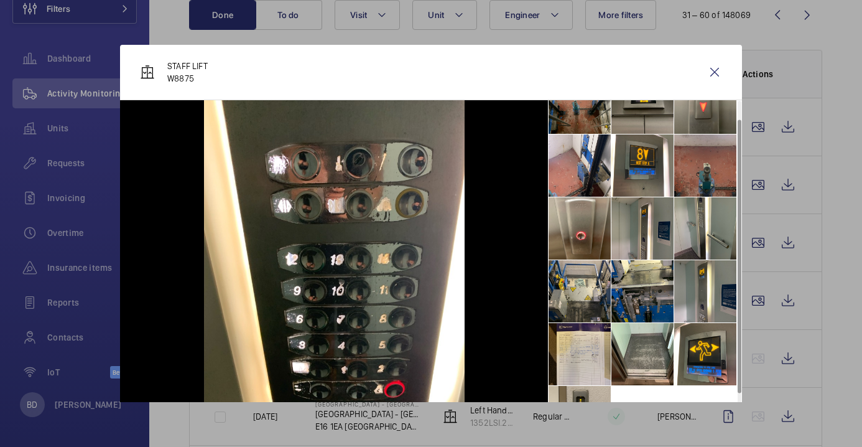
scroll to position [0, 0]
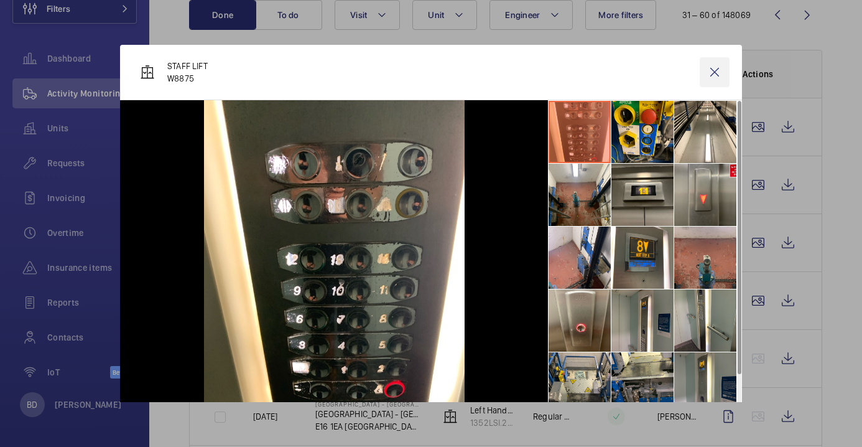
click at [712, 72] on wm-front-icon-button at bounding box center [715, 72] width 30 height 30
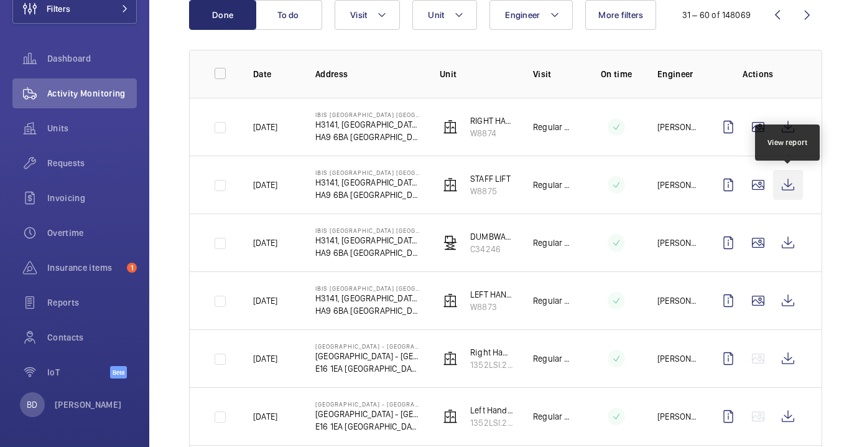
click at [787, 182] on wm-front-icon-button at bounding box center [788, 185] width 30 height 30
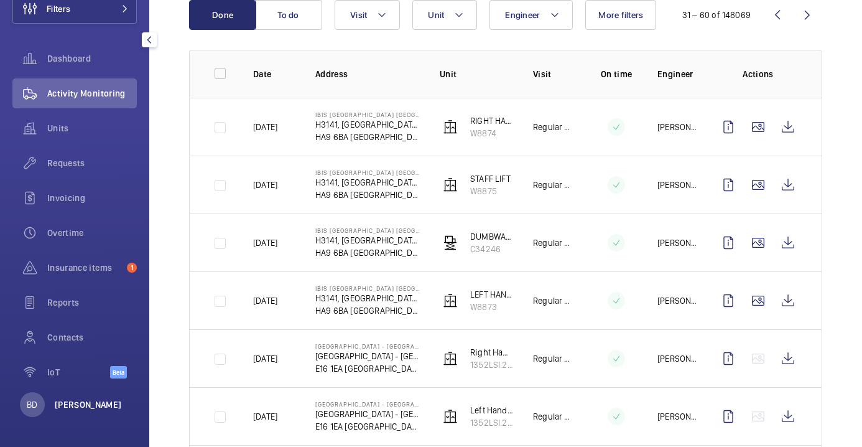
click at [71, 404] on p "[PERSON_NAME]" at bounding box center [88, 404] width 67 height 12
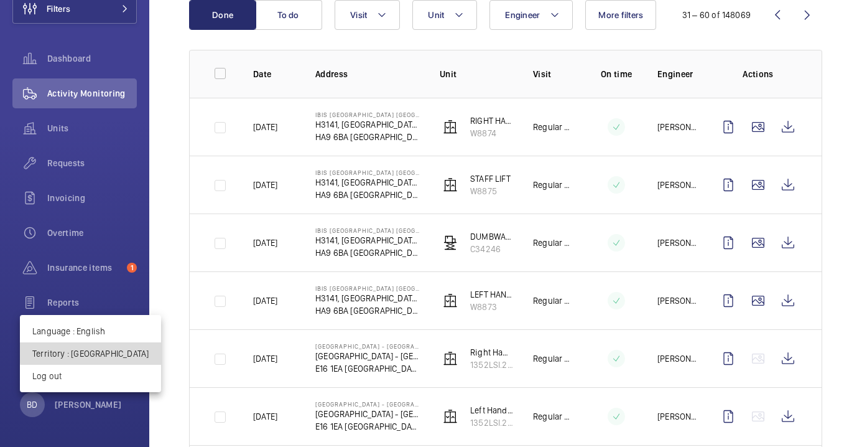
click at [105, 352] on p "Territory : [GEOGRAPHIC_DATA]" at bounding box center [90, 353] width 116 height 12
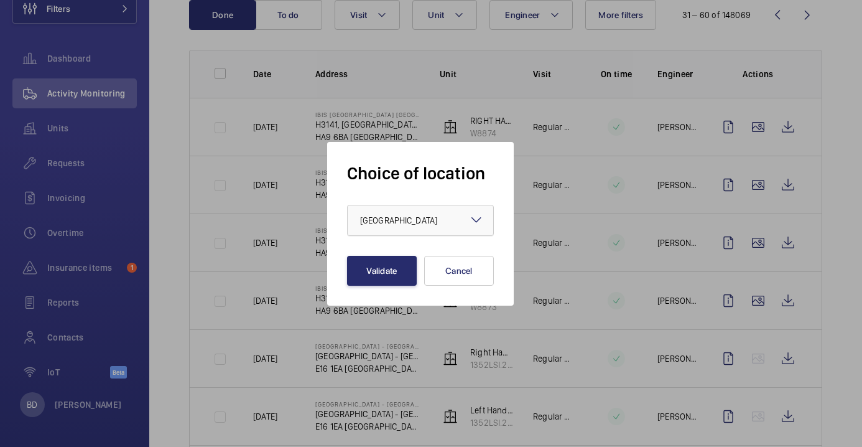
click at [393, 218] on span "[GEOGRAPHIC_DATA]" at bounding box center [398, 220] width 77 height 10
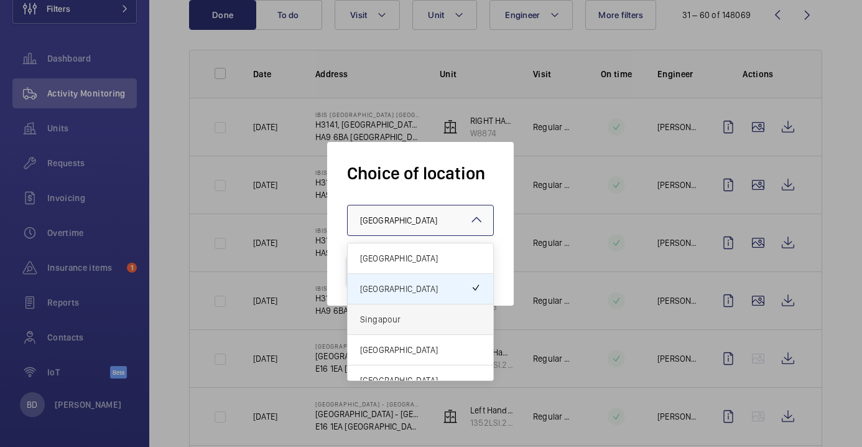
click at [378, 317] on span "Singapour" at bounding box center [420, 319] width 121 height 12
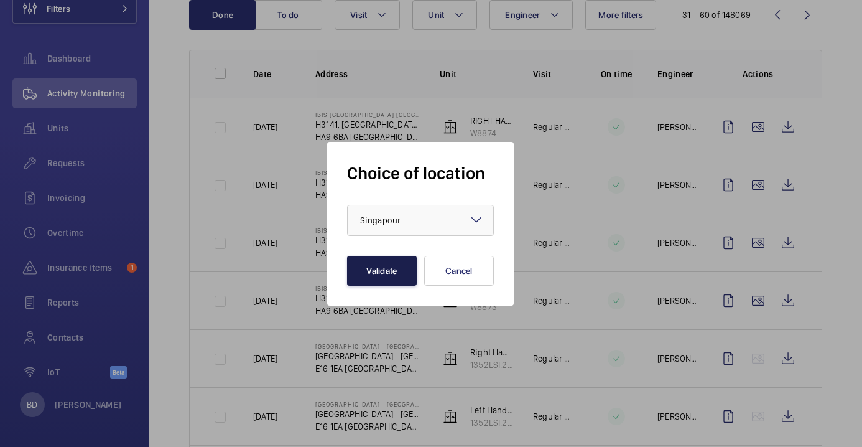
click at [383, 263] on button "Validate" at bounding box center [382, 271] width 70 height 30
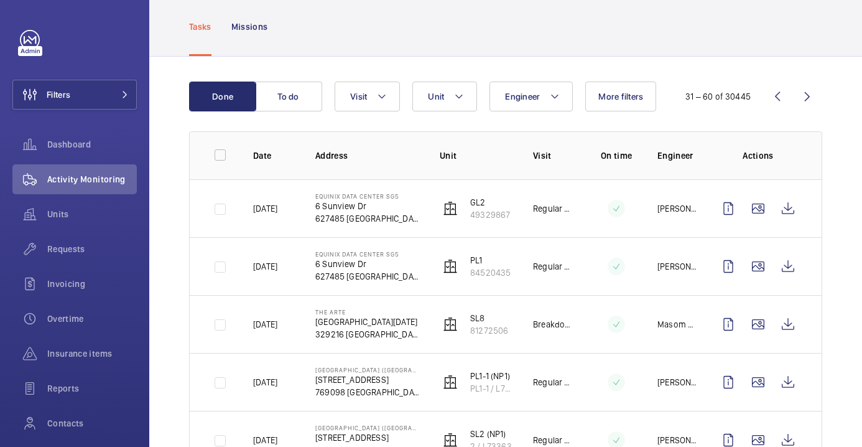
scroll to position [114, 0]
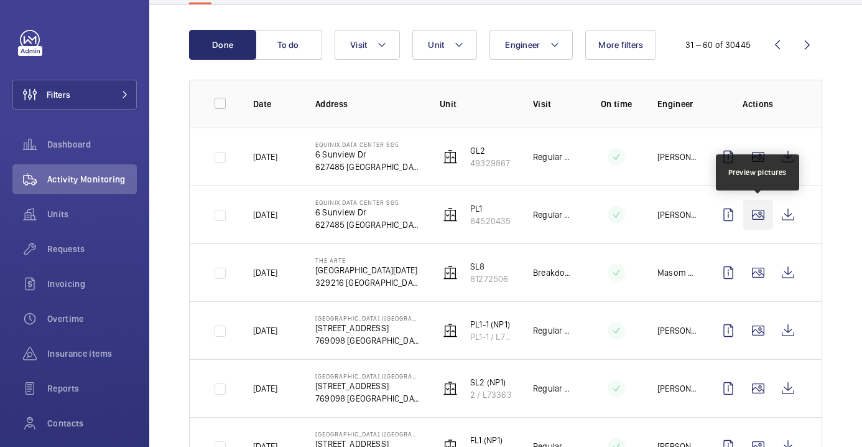
click at [766, 218] on wm-front-icon-button at bounding box center [758, 215] width 30 height 30
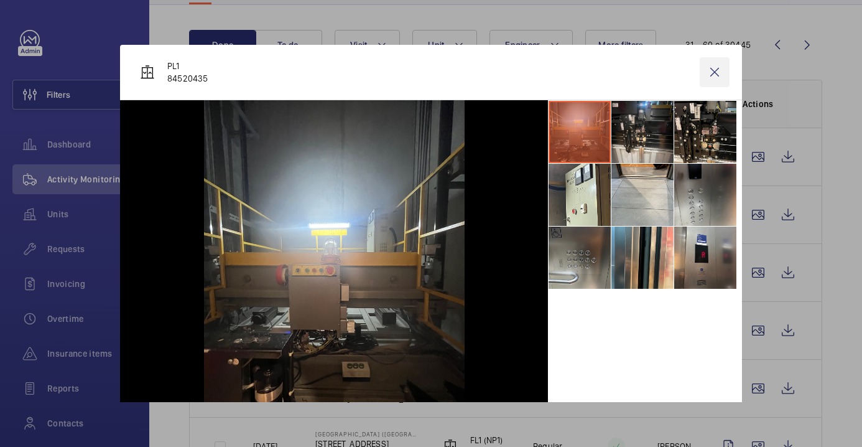
click at [714, 77] on wm-front-icon-button at bounding box center [715, 72] width 30 height 30
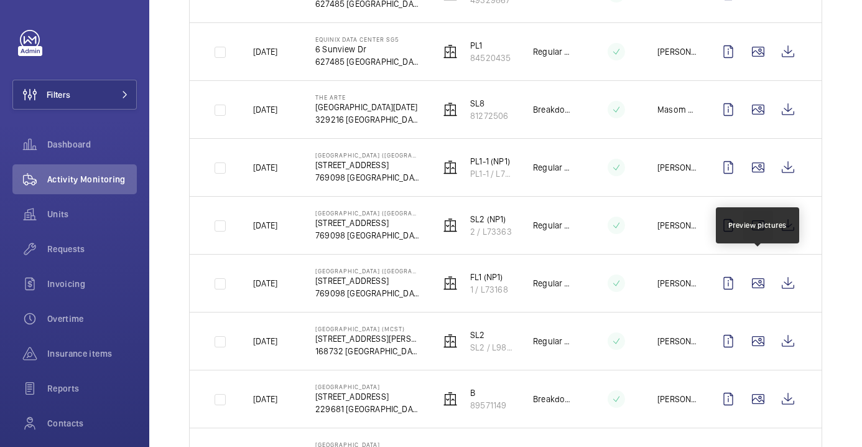
scroll to position [278, 0]
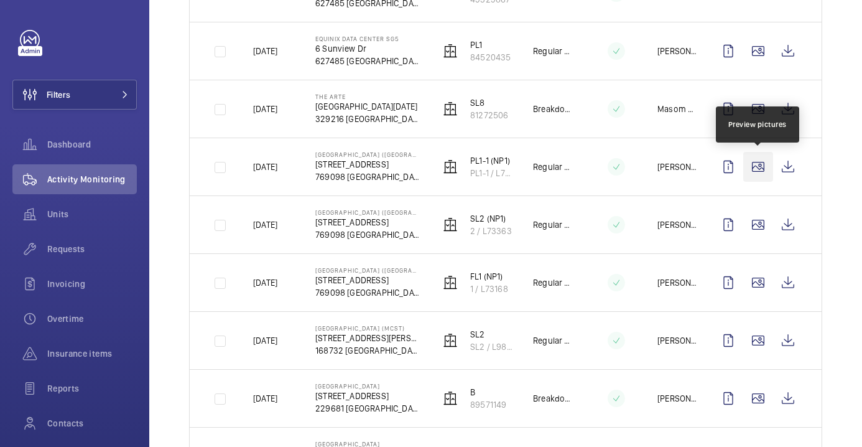
click at [759, 166] on wm-front-icon-button at bounding box center [758, 167] width 30 height 30
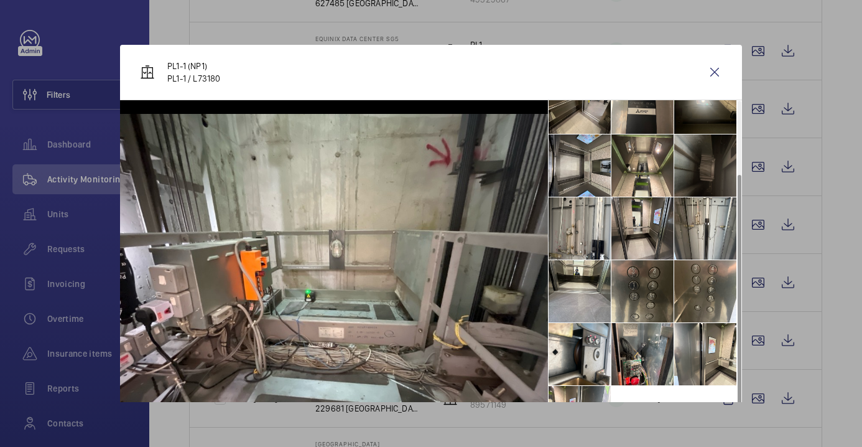
scroll to position [46, 0]
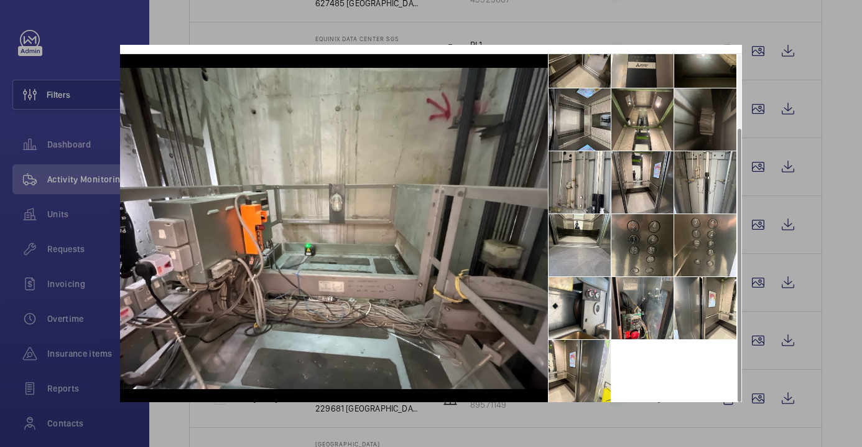
click at [847, 230] on div at bounding box center [431, 223] width 862 height 447
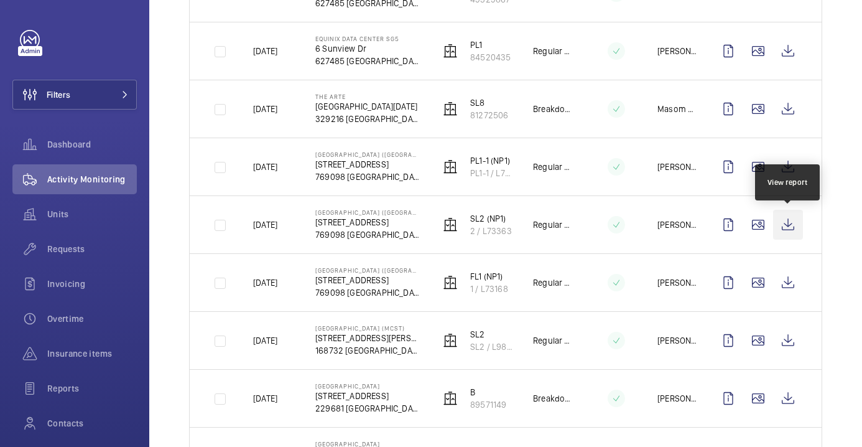
click at [788, 220] on wm-front-icon-button at bounding box center [788, 225] width 30 height 30
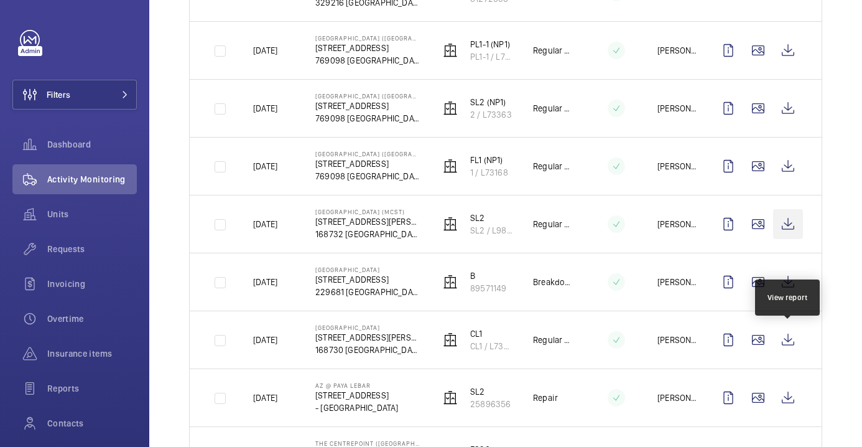
scroll to position [530, 0]
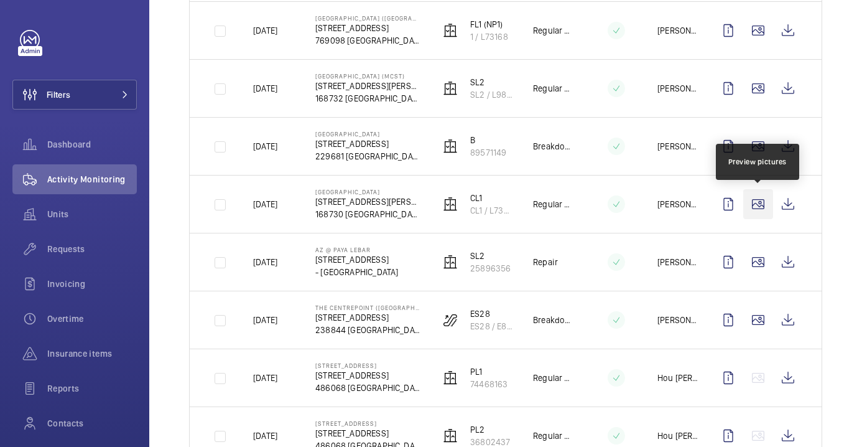
click at [753, 212] on wm-front-icon-button at bounding box center [758, 204] width 30 height 30
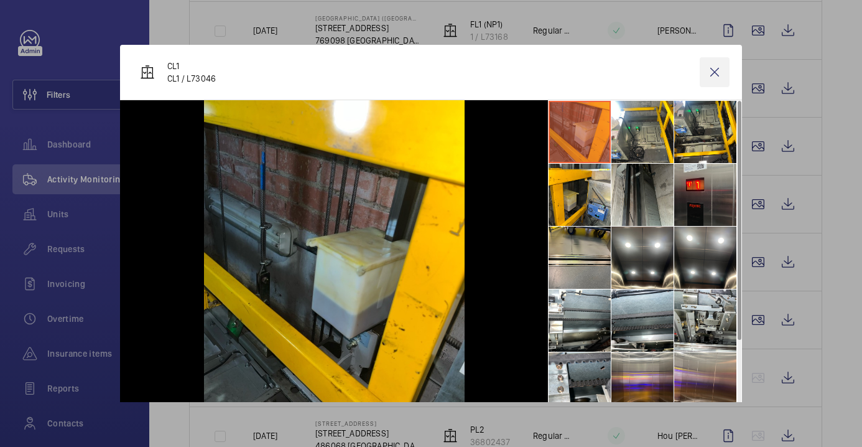
click at [720, 71] on wm-front-icon-button at bounding box center [715, 72] width 30 height 30
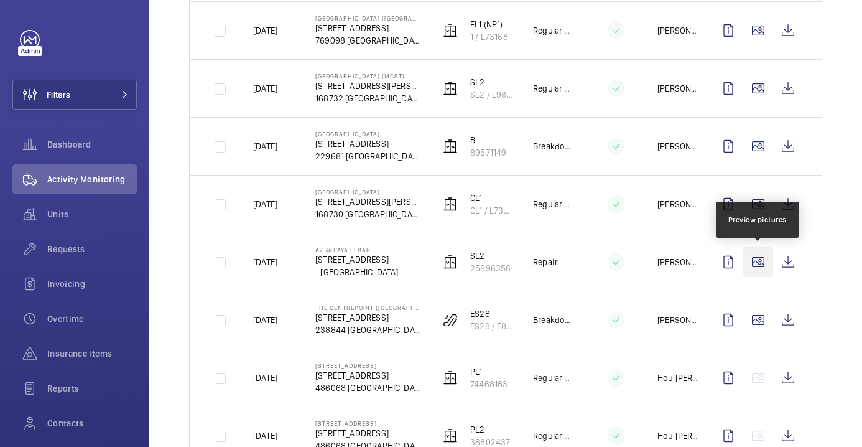
click at [755, 265] on wm-front-icon-button at bounding box center [758, 262] width 30 height 30
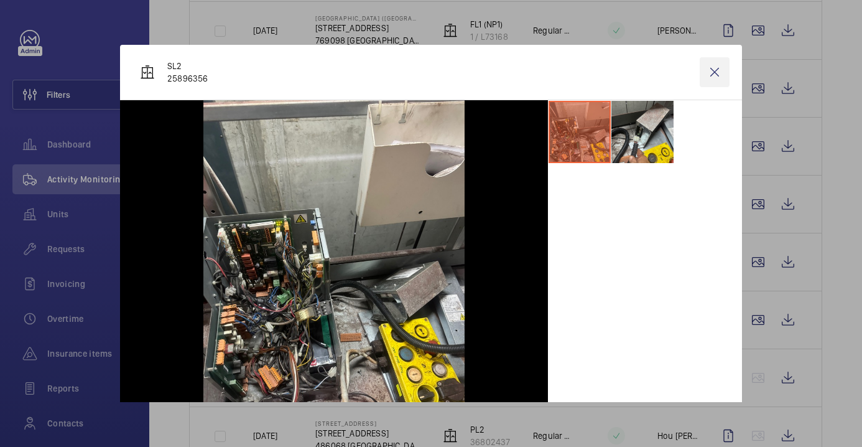
click at [713, 74] on wm-front-icon-button at bounding box center [715, 72] width 30 height 30
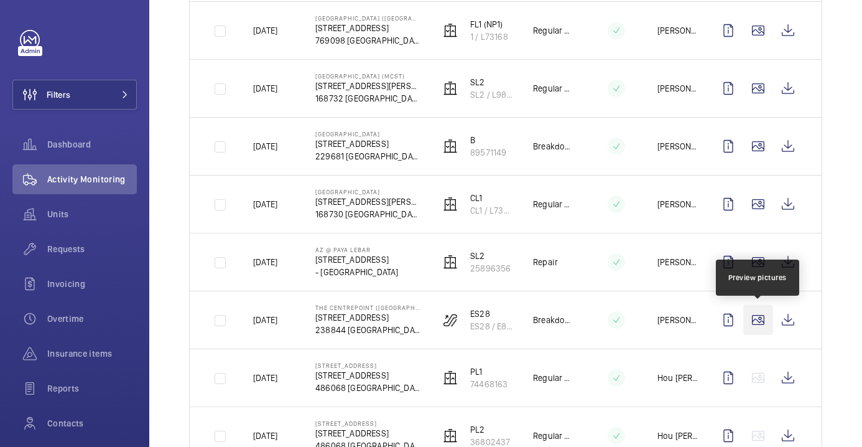
click at [760, 322] on wm-front-icon-button at bounding box center [758, 320] width 30 height 30
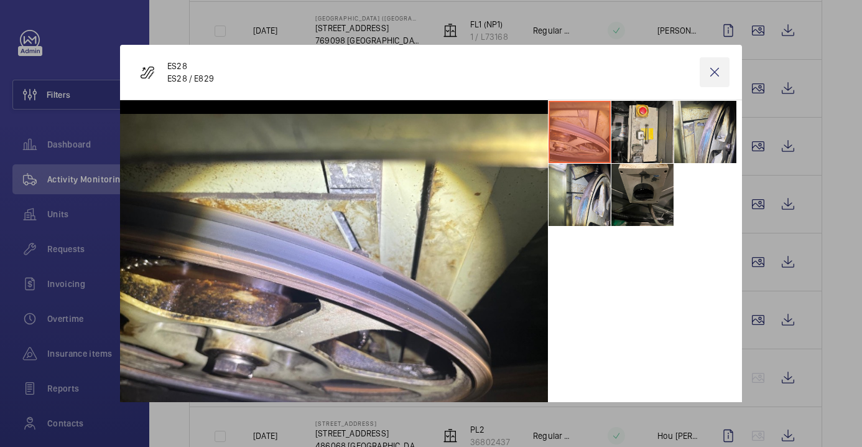
click at [714, 72] on wm-front-icon-button at bounding box center [715, 72] width 30 height 30
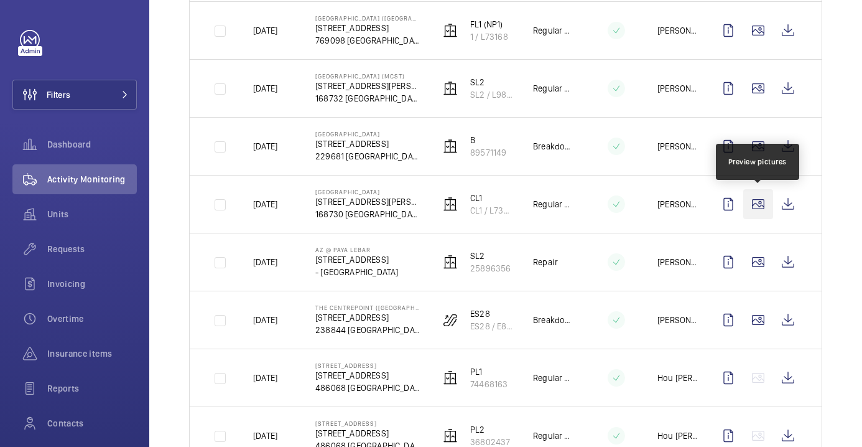
click at [759, 205] on wm-front-icon-button at bounding box center [758, 204] width 30 height 30
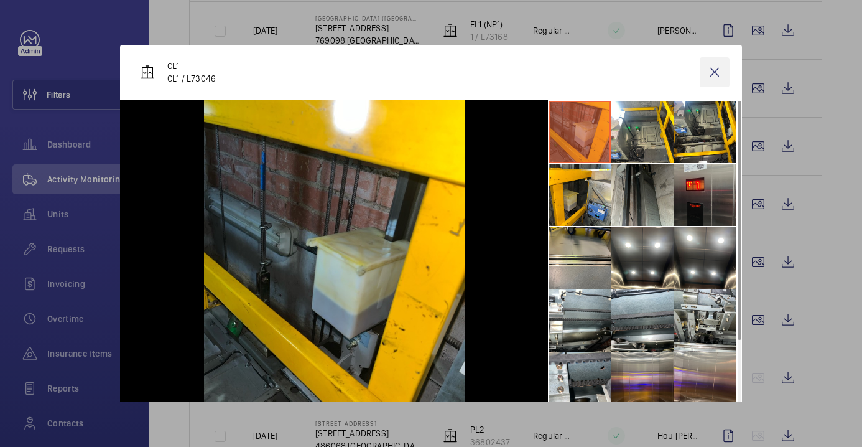
click at [714, 69] on wm-front-icon-button at bounding box center [715, 72] width 30 height 30
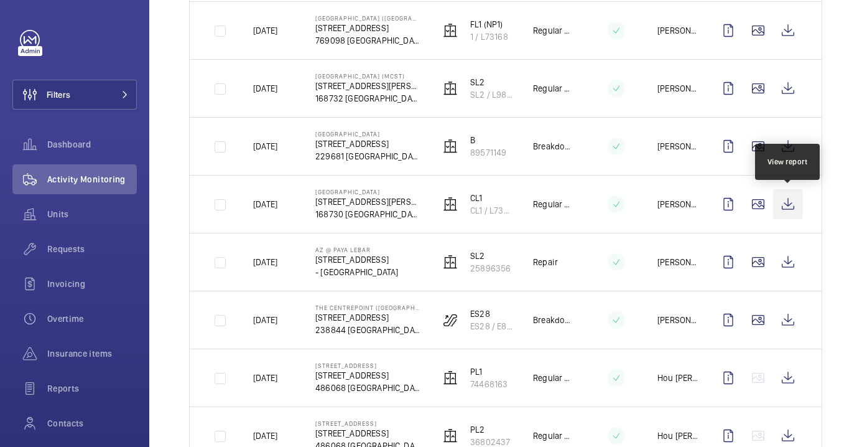
click at [785, 203] on wm-front-icon-button at bounding box center [788, 204] width 30 height 30
